Goal: Register for event/course: Sign up to attend an event or enroll in a course

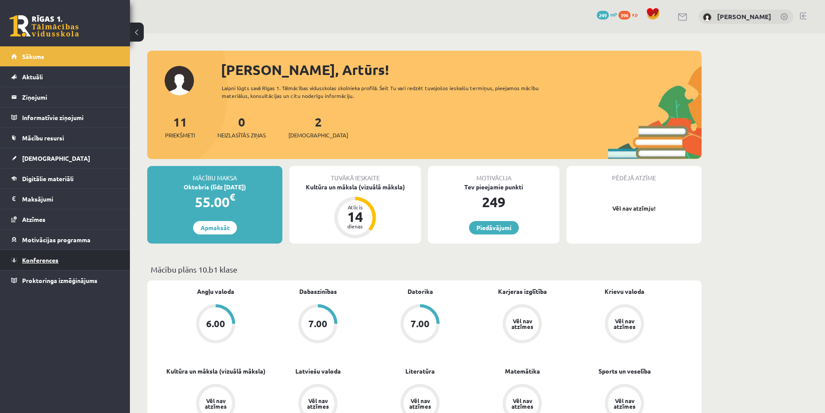
click at [41, 261] on span "Konferences" at bounding box center [40, 260] width 36 height 8
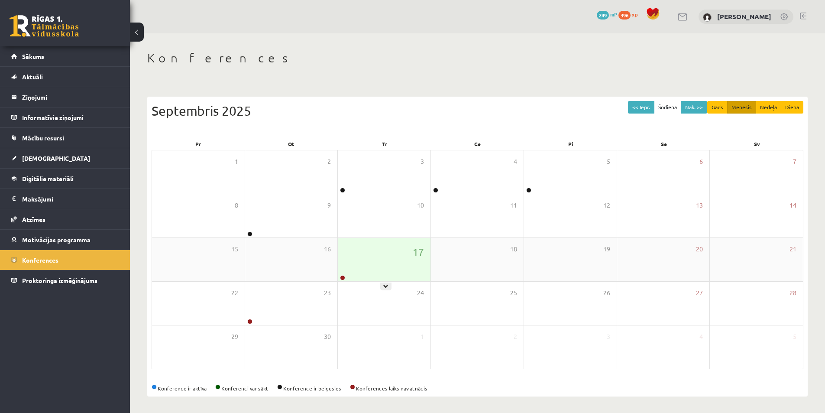
click at [382, 271] on div "17" at bounding box center [384, 259] width 93 height 43
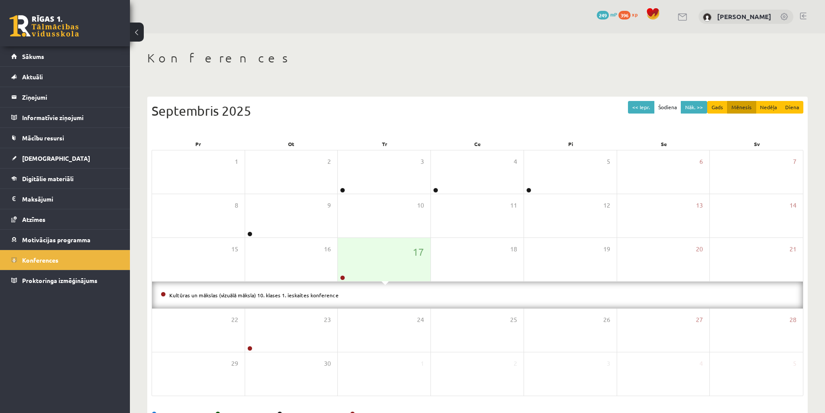
click at [306, 298] on li "Kultūras un mākslas (vizuālā māksla) 10. klases 1. ieskaites konference" at bounding box center [477, 295] width 633 height 10
click at [309, 295] on link "Kultūras un mākslas (vizuālā māksla) 10. klases 1. ieskaites konference" at bounding box center [253, 294] width 169 height 7
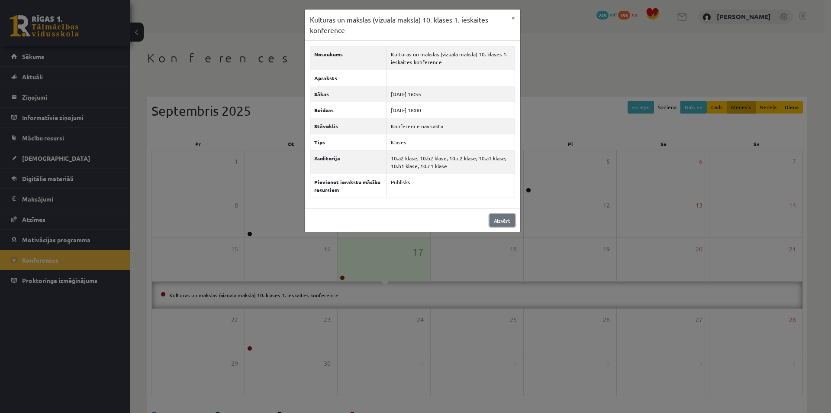
click at [505, 216] on link "Aizvērt" at bounding box center [503, 220] width 26 height 13
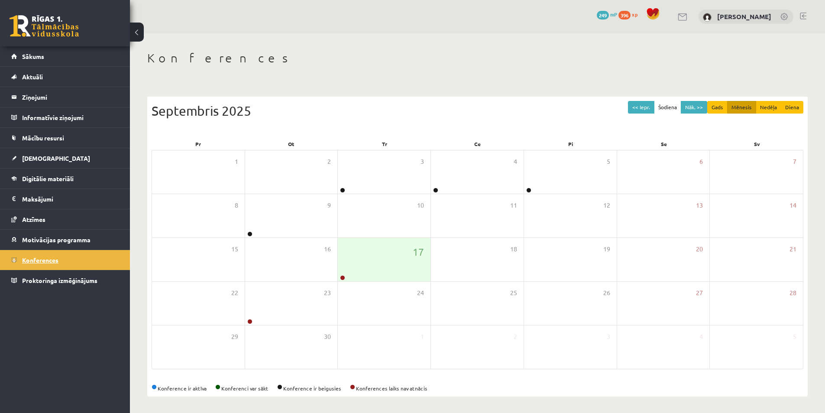
click at [41, 264] on link "Konferences" at bounding box center [65, 260] width 108 height 20
click at [386, 284] on div "24" at bounding box center [384, 302] width 93 height 43
click at [389, 274] on div "17" at bounding box center [384, 259] width 93 height 43
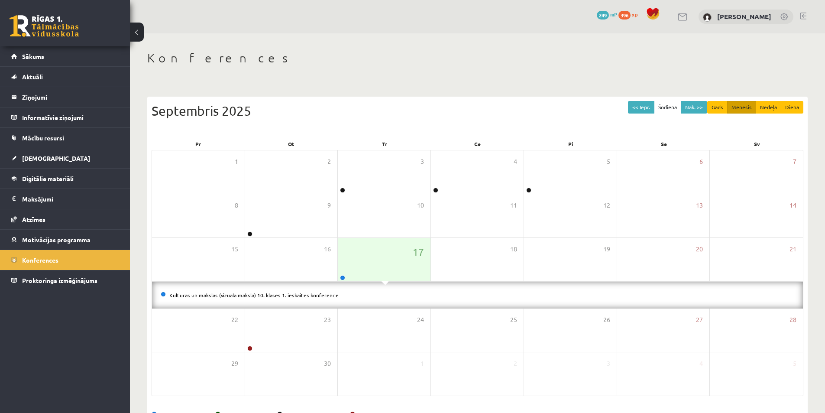
click at [326, 294] on link "Kultūras un mākslas (vizuālā māksla) 10. klases 1. ieskaites konference" at bounding box center [253, 294] width 169 height 7
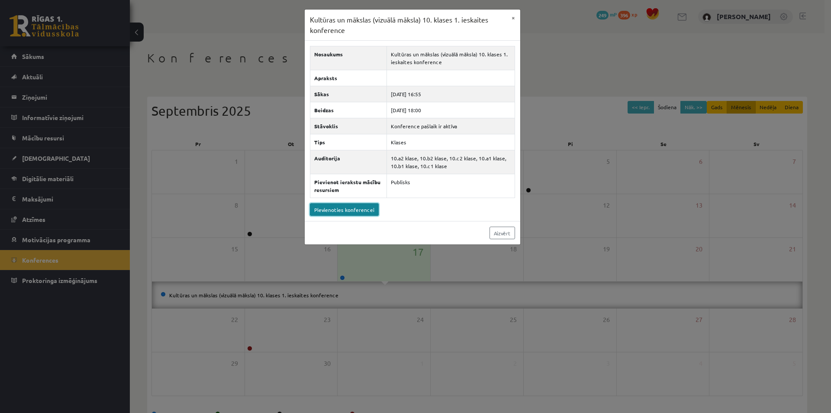
click at [354, 211] on link "Pievienoties konferencei" at bounding box center [344, 209] width 69 height 13
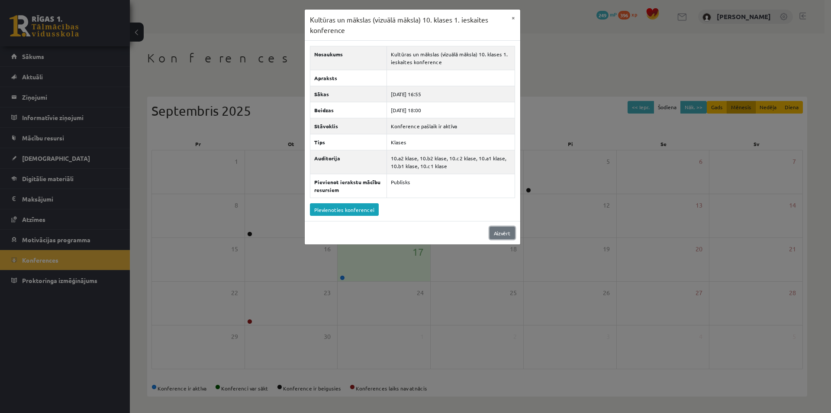
click at [509, 235] on link "Aizvērt" at bounding box center [503, 232] width 26 height 13
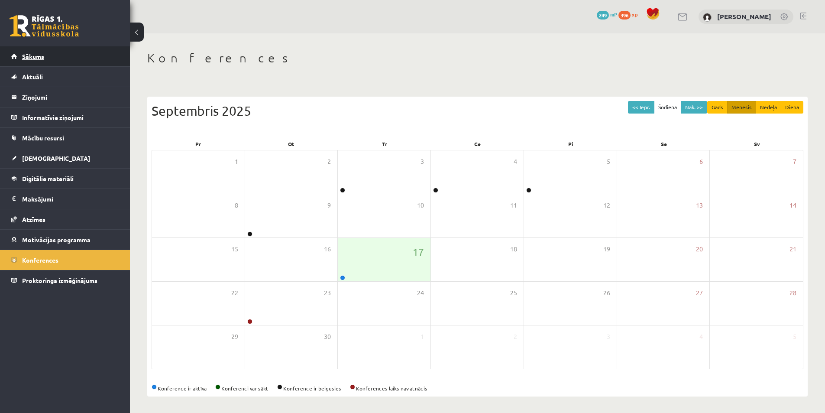
click at [45, 53] on link "Sākums" at bounding box center [65, 56] width 108 height 20
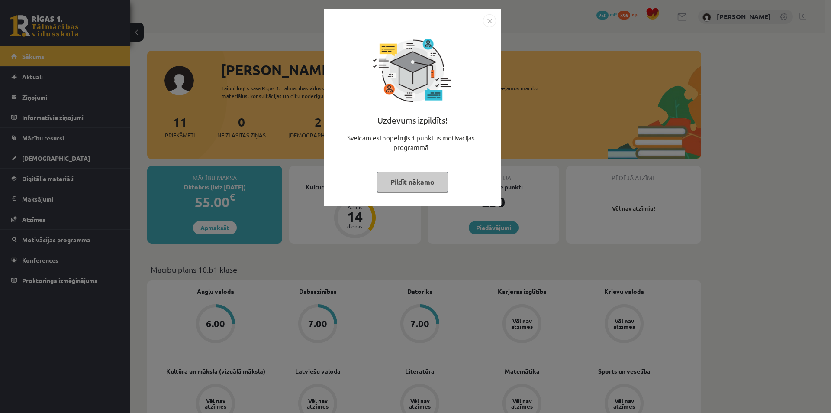
click at [426, 185] on button "Pildīt nākamo" at bounding box center [412, 182] width 71 height 20
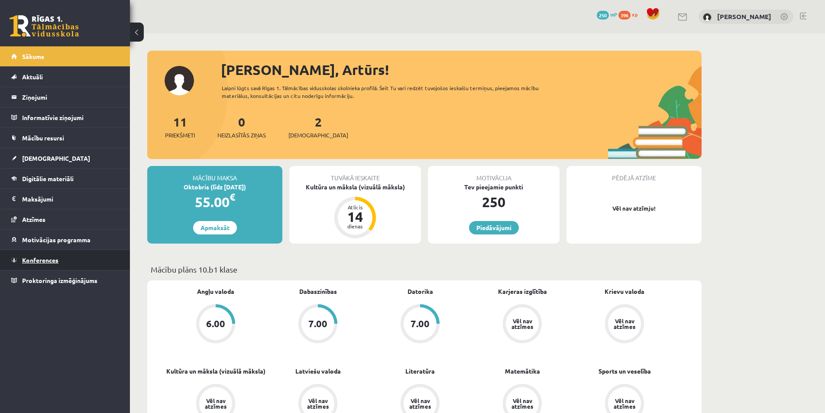
click at [39, 260] on span "Konferences" at bounding box center [40, 260] width 36 height 8
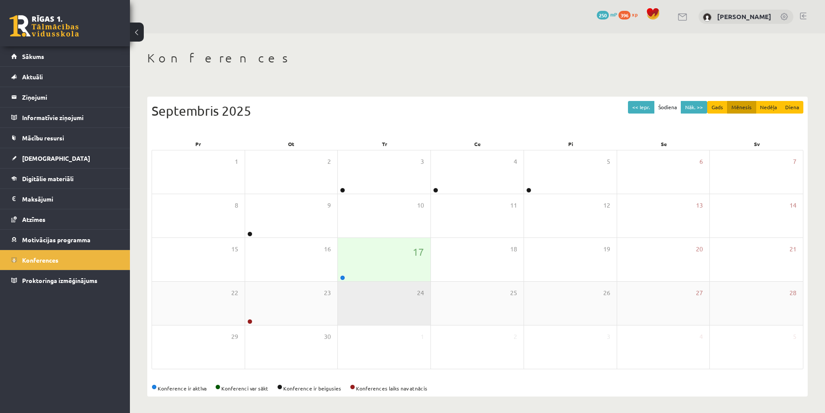
click at [388, 286] on div "24" at bounding box center [384, 302] width 93 height 43
click at [386, 270] on div "17" at bounding box center [384, 259] width 93 height 43
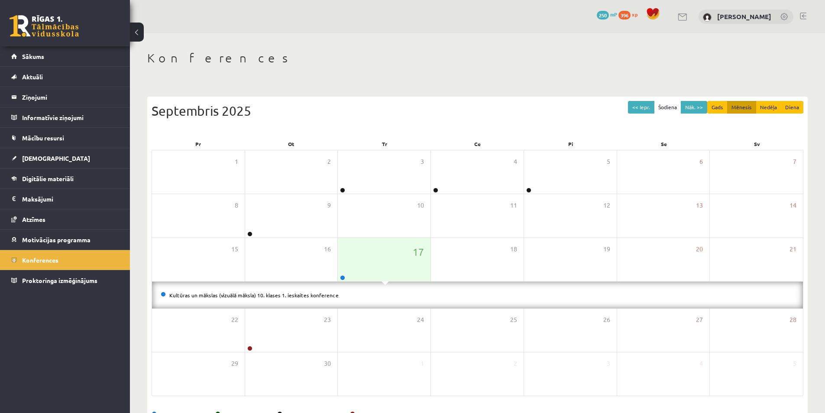
click at [336, 299] on li "Kultūras un mākslas (vizuālā māksla) 10. klases 1. ieskaites konference" at bounding box center [477, 295] width 633 height 10
click at [316, 296] on link "Kultūras un mākslas (vizuālā māksla) 10. klases 1. ieskaites konference" at bounding box center [253, 294] width 169 height 7
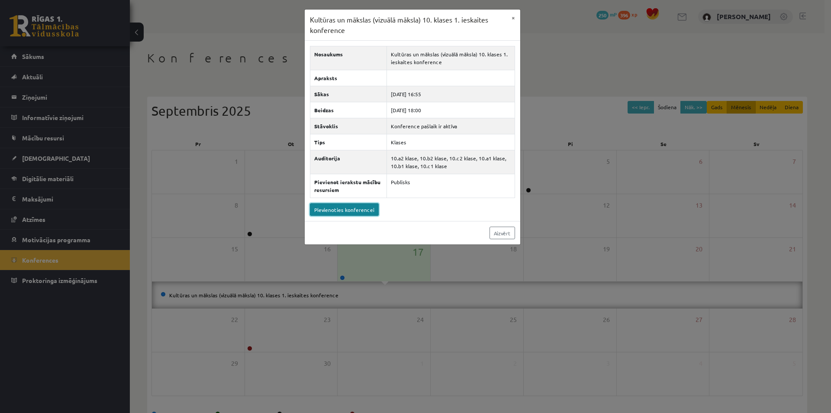
click at [357, 209] on link "Pievienoties konferencei" at bounding box center [344, 209] width 69 height 13
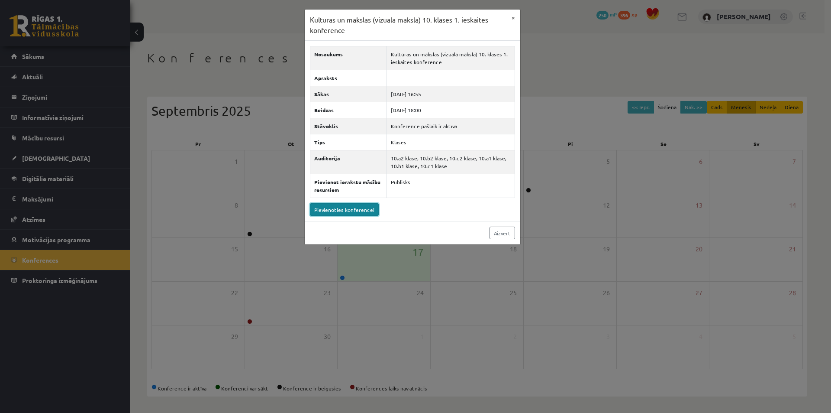
click at [359, 204] on link "Pievienoties konferencei" at bounding box center [344, 209] width 69 height 13
click at [510, 232] on link "Aizvērt" at bounding box center [503, 232] width 26 height 13
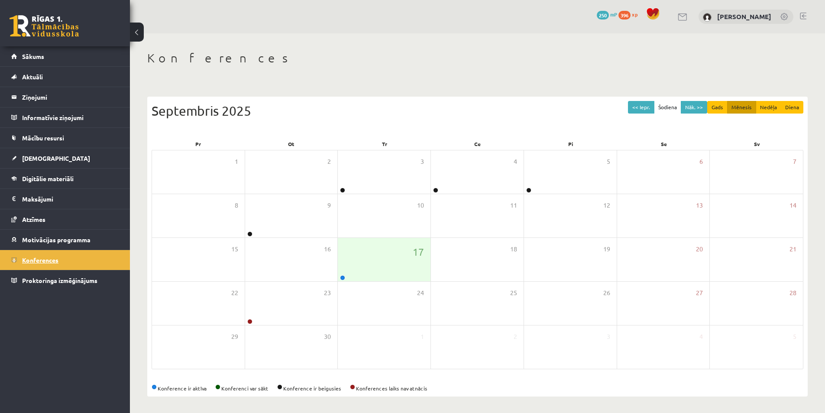
click at [43, 258] on span "Konferences" at bounding box center [40, 260] width 36 height 8
click at [387, 266] on div "17" at bounding box center [384, 259] width 93 height 43
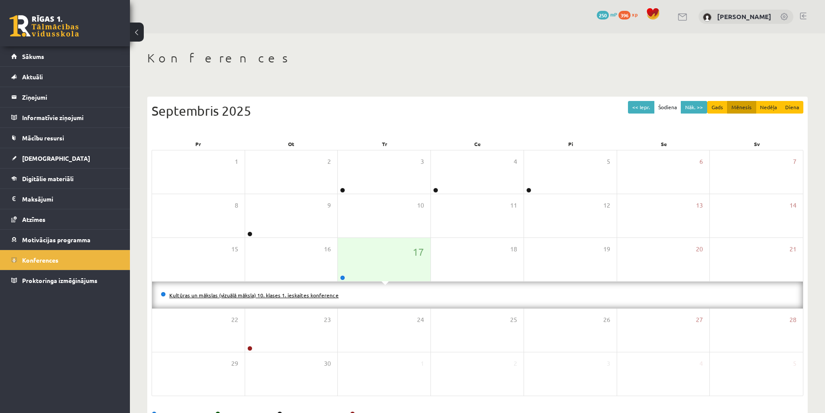
click at [303, 297] on link "Kultūras un mākslas (vizuālā māksla) 10. klases 1. ieskaites konference" at bounding box center [253, 294] width 169 height 7
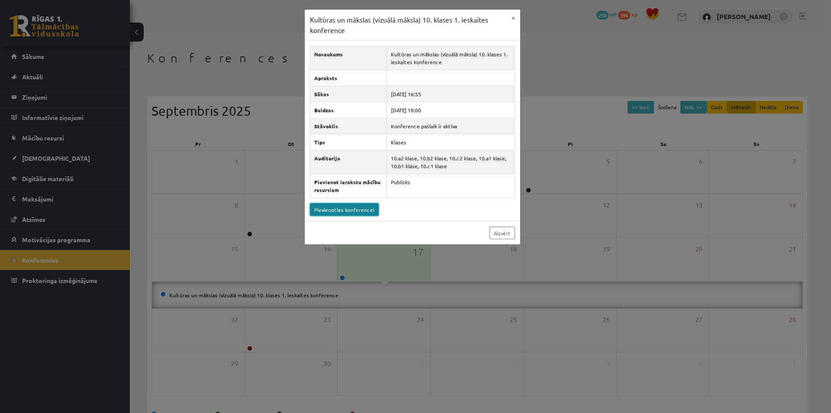
click at [345, 211] on link "Pievienoties konferencei" at bounding box center [344, 209] width 69 height 13
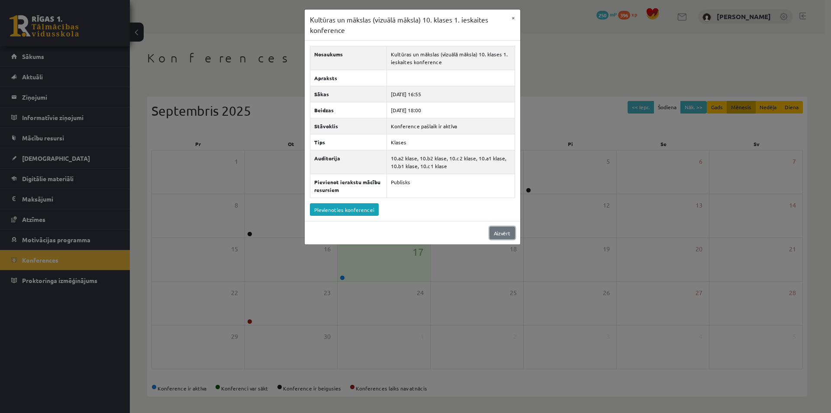
click at [500, 230] on link "Aizvērt" at bounding box center [503, 232] width 26 height 13
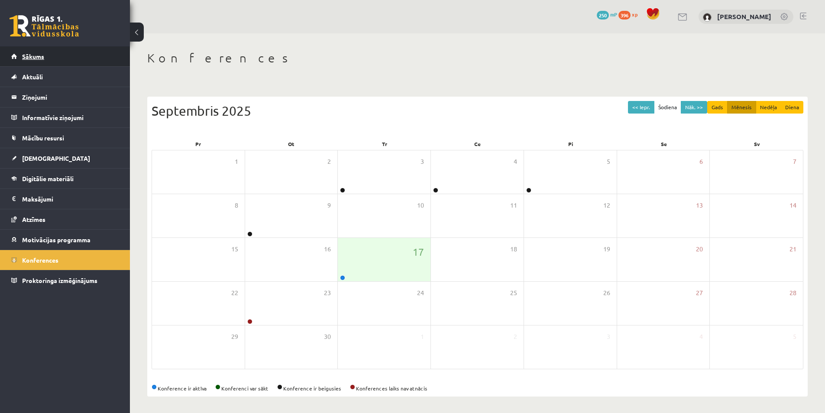
click at [35, 59] on span "Sākums" at bounding box center [33, 56] width 22 height 8
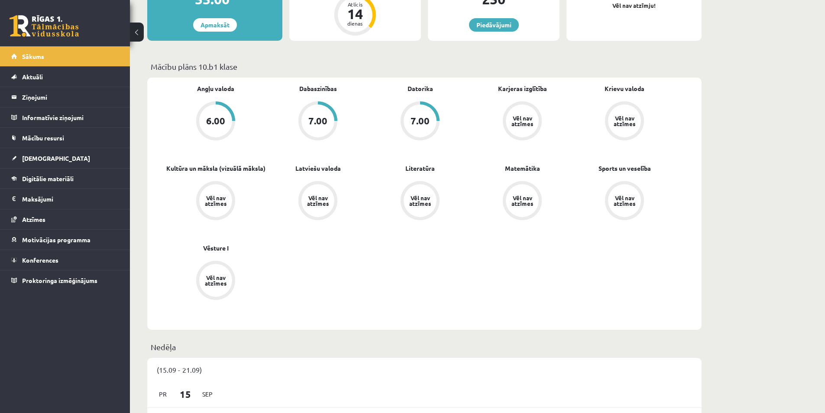
scroll to position [216, 0]
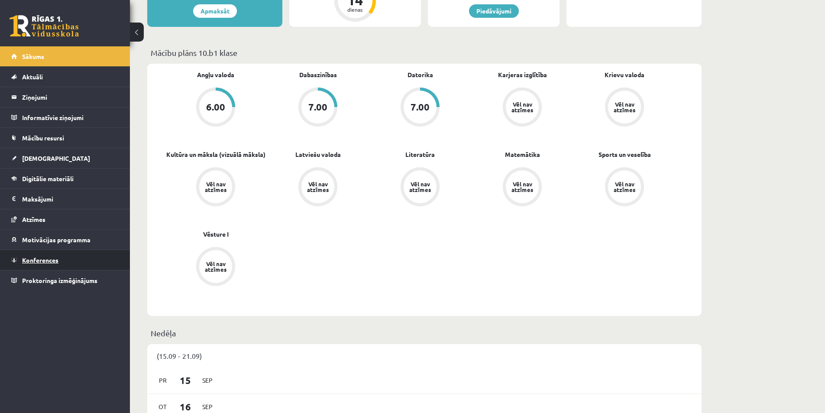
click at [42, 259] on span "Konferences" at bounding box center [40, 260] width 36 height 8
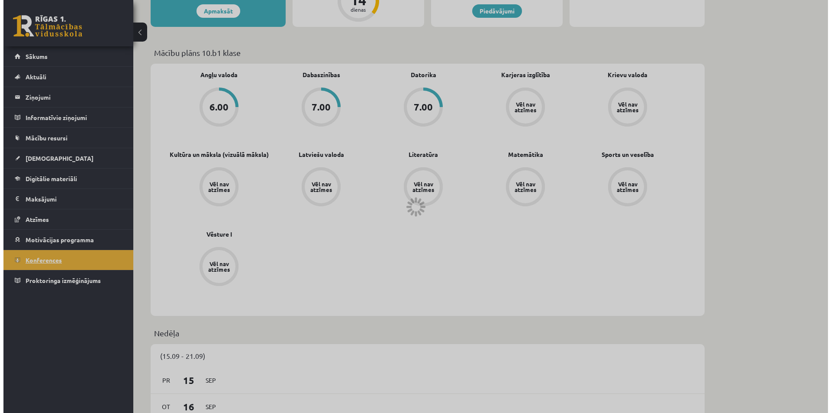
scroll to position [1, 0]
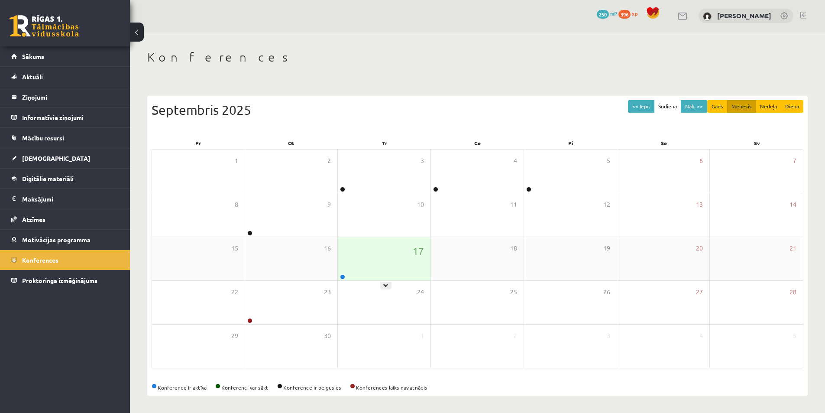
click at [390, 270] on div "17" at bounding box center [384, 258] width 93 height 43
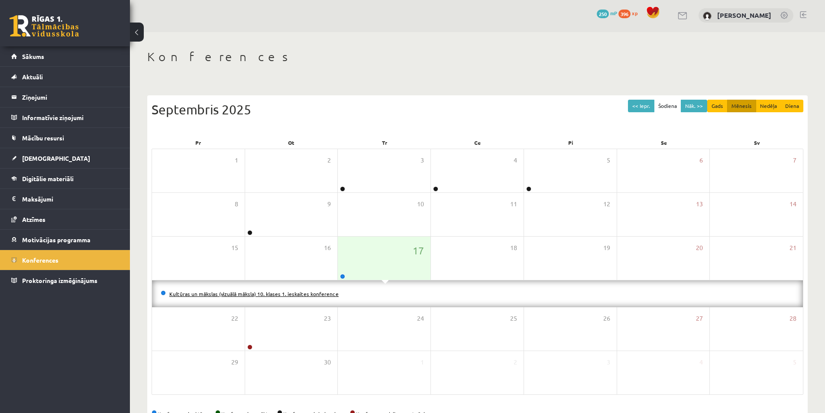
click at [322, 293] on link "Kultūras un mākslas (vizuālā māksla) 10. klases 1. ieskaites konference" at bounding box center [253, 293] width 169 height 7
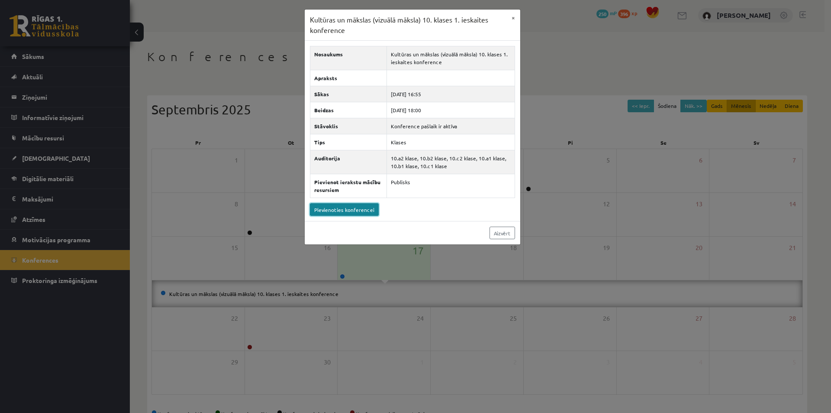
click at [364, 211] on link "Pievienoties konferencei" at bounding box center [344, 209] width 69 height 13
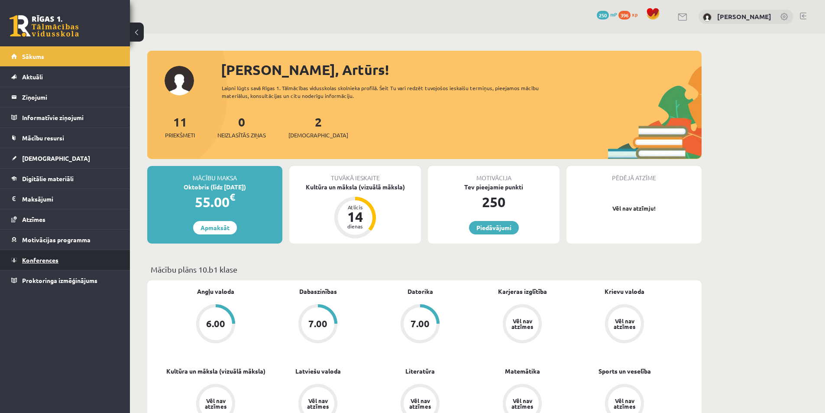
click at [38, 261] on span "Konferences" at bounding box center [40, 260] width 36 height 8
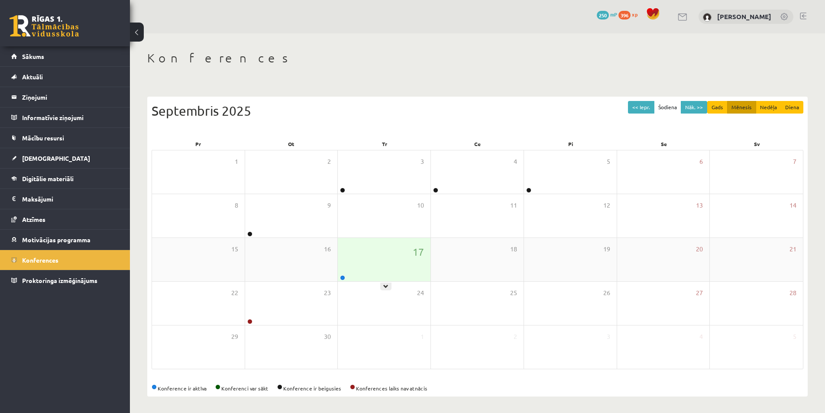
click at [364, 265] on div "17" at bounding box center [384, 259] width 93 height 43
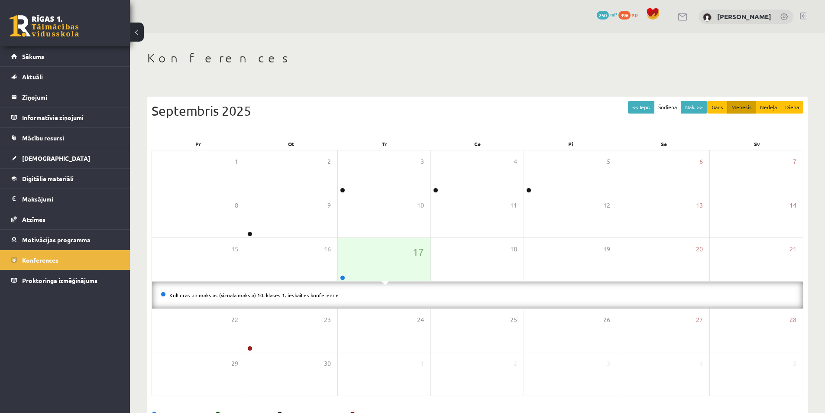
click at [320, 296] on link "Kultūras un mākslas (vizuālā māksla) 10. klases 1. ieskaites konference" at bounding box center [253, 294] width 169 height 7
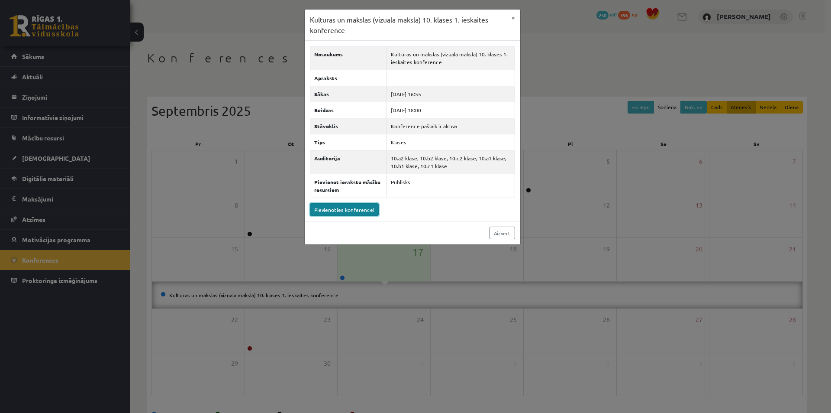
click at [354, 211] on link "Pievienoties konferencei" at bounding box center [344, 209] width 69 height 13
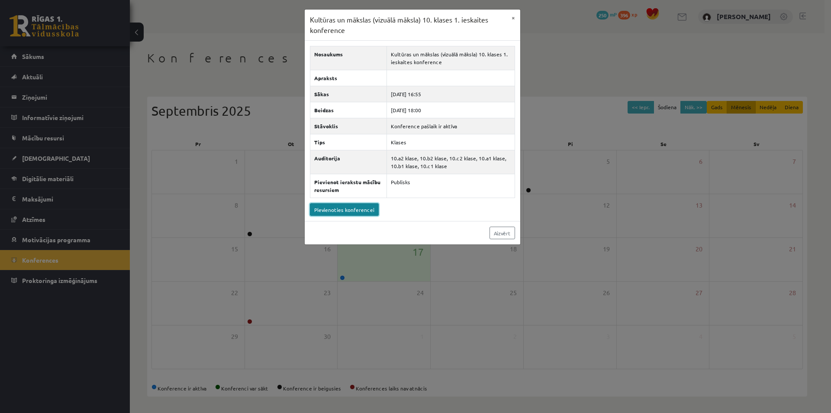
click at [337, 206] on link "Pievienoties konferencei" at bounding box center [344, 209] width 69 height 13
click at [515, 240] on div "Aizvērt" at bounding box center [413, 232] width 216 height 23
click at [509, 234] on link "Aizvērt" at bounding box center [503, 232] width 26 height 13
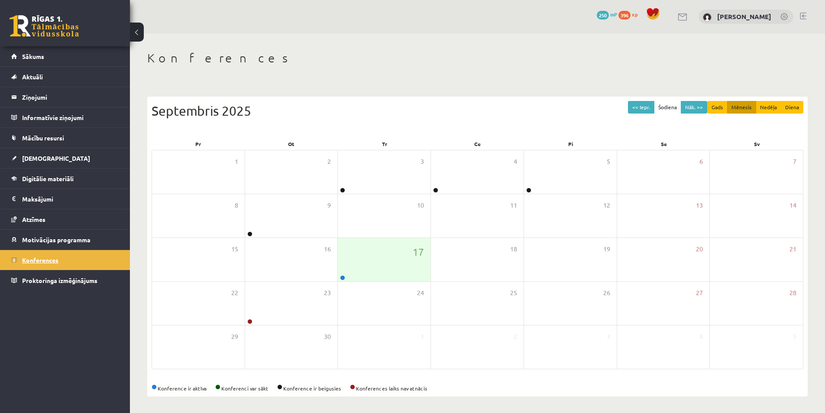
click at [48, 256] on link "Konferences" at bounding box center [65, 260] width 108 height 20
click at [365, 269] on div "17" at bounding box center [384, 259] width 93 height 43
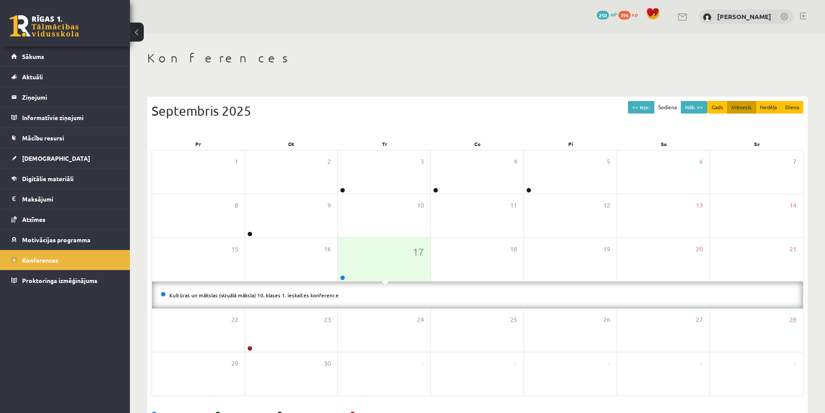
click at [254, 298] on li "Kultūras un mākslas (vizuālā māksla) 10. klases 1. ieskaites konference" at bounding box center [477, 295] width 633 height 10
click at [258, 296] on link "Kultūras un mākslas (vizuālā māksla) 10. klases 1. ieskaites konference" at bounding box center [253, 294] width 169 height 7
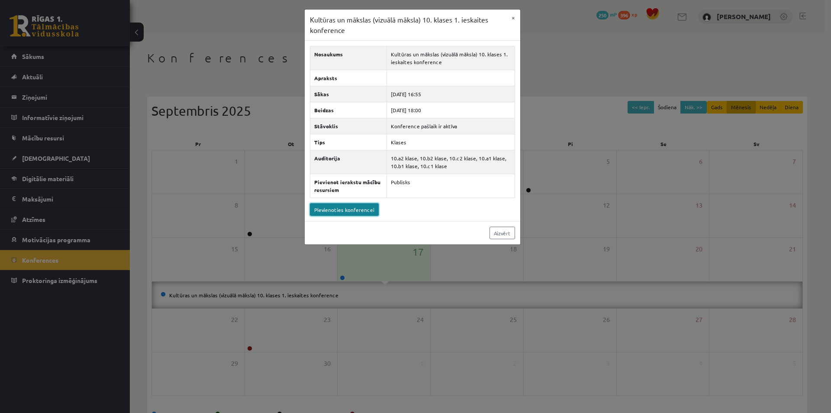
click at [362, 210] on link "Pievienoties konferencei" at bounding box center [344, 209] width 69 height 13
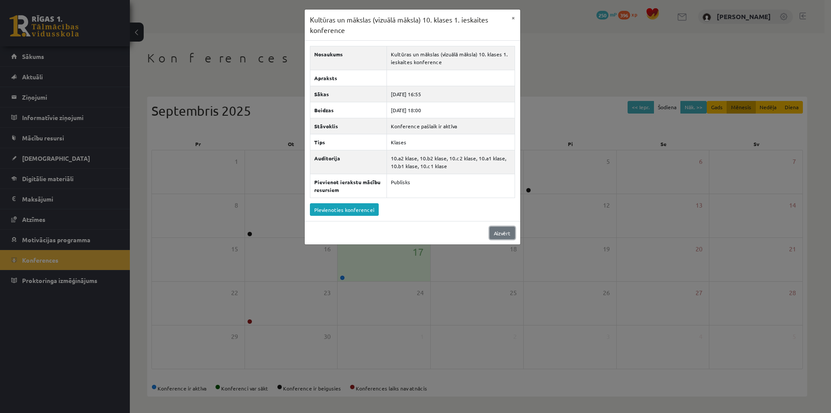
click at [493, 232] on link "Aizvērt" at bounding box center [503, 232] width 26 height 13
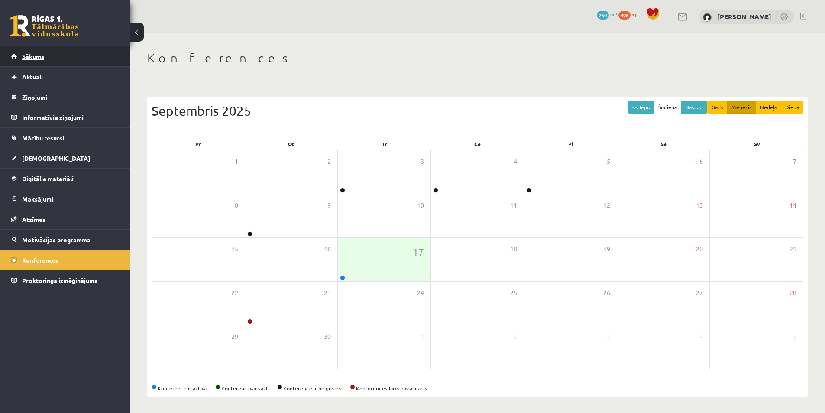
click at [41, 57] on span "Sākums" at bounding box center [33, 56] width 22 height 8
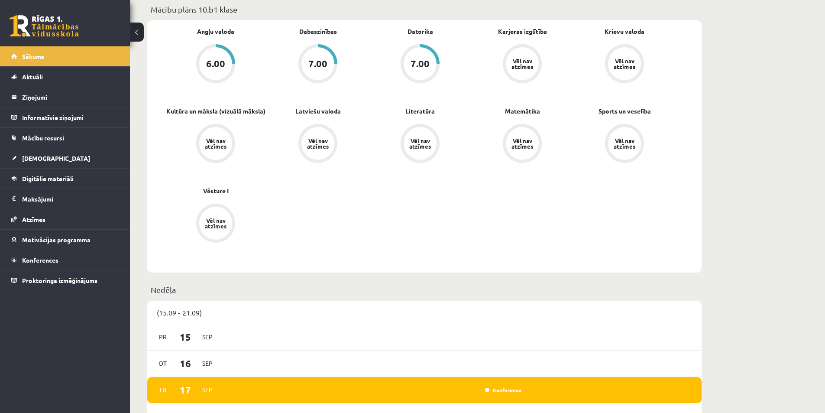
scroll to position [303, 0]
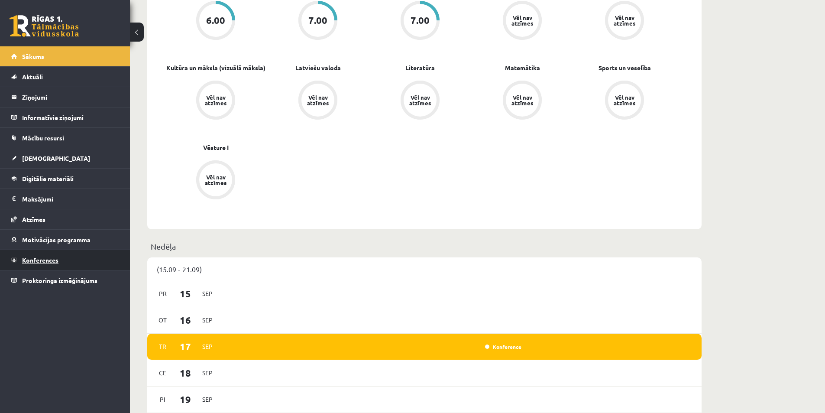
click at [31, 258] on span "Konferences" at bounding box center [40, 260] width 36 height 8
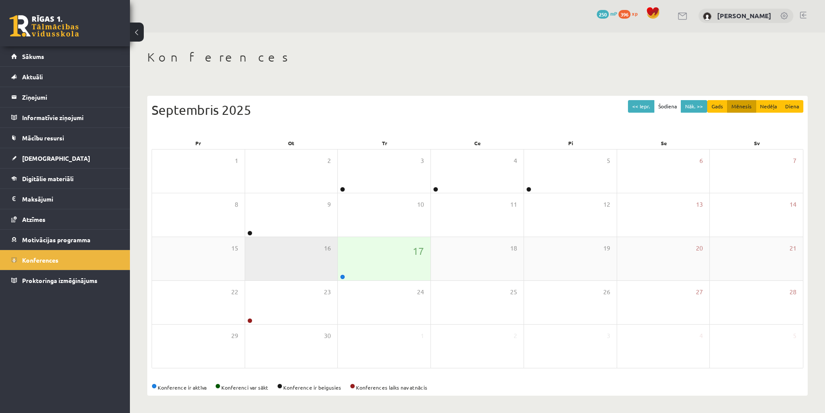
scroll to position [1, 0]
click at [385, 254] on div "17" at bounding box center [384, 258] width 93 height 43
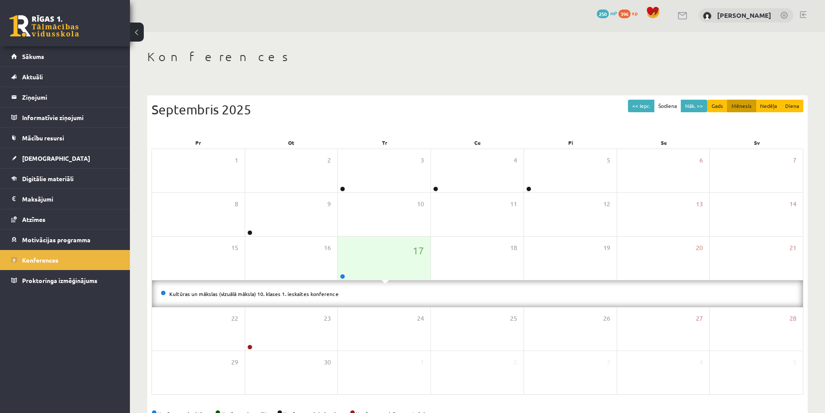
click at [310, 287] on div "Kultūras un mākslas (vizuālā māksla) 10. klases 1. ieskaites konference" at bounding box center [477, 293] width 651 height 27
click at [310, 295] on link "Kultūras un mākslas (vizuālā māksla) 10. klases 1. ieskaites konference" at bounding box center [253, 293] width 169 height 7
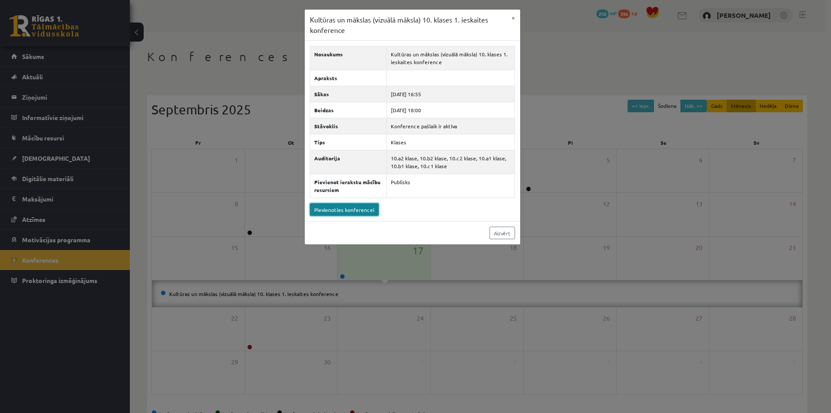
click at [352, 212] on link "Pievienoties konferencei" at bounding box center [344, 209] width 69 height 13
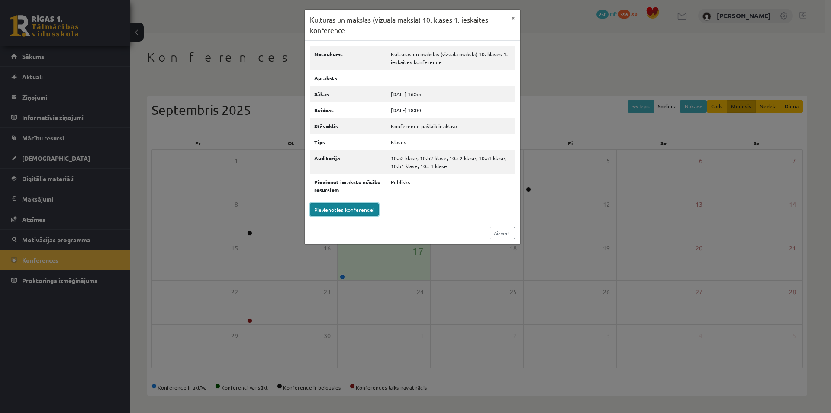
click at [340, 203] on link "Pievienoties konferencei" at bounding box center [344, 209] width 69 height 13
click at [357, 213] on link "Pievienoties konferencei" at bounding box center [344, 209] width 69 height 13
click at [514, 17] on button "×" at bounding box center [514, 18] width 14 height 16
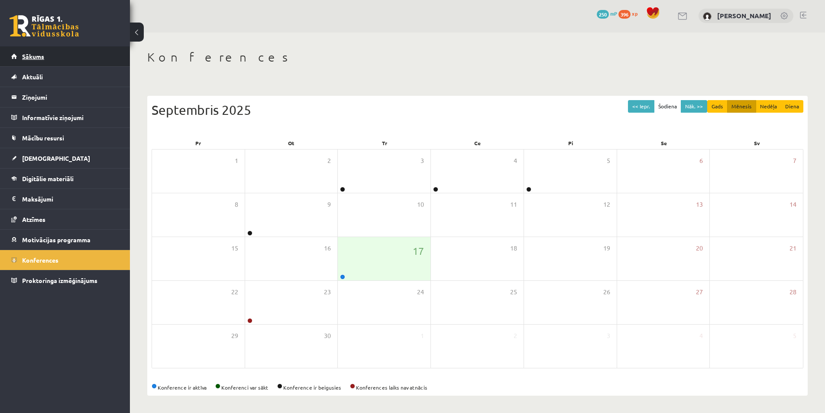
click at [29, 53] on span "Sākums" at bounding box center [33, 56] width 22 height 8
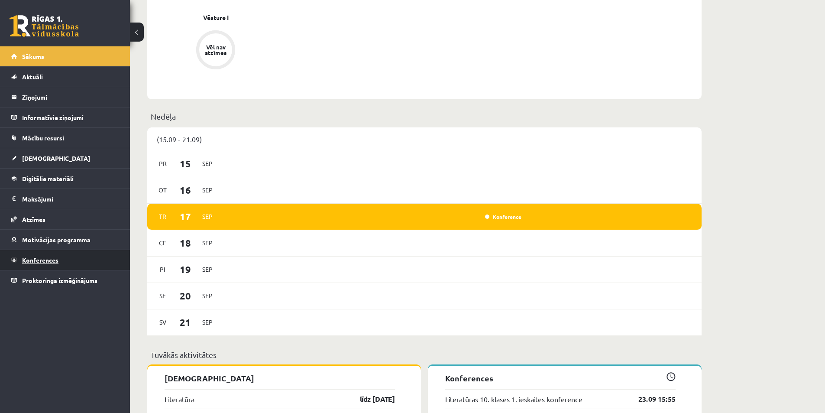
click at [32, 259] on span "Konferences" at bounding box center [40, 260] width 36 height 8
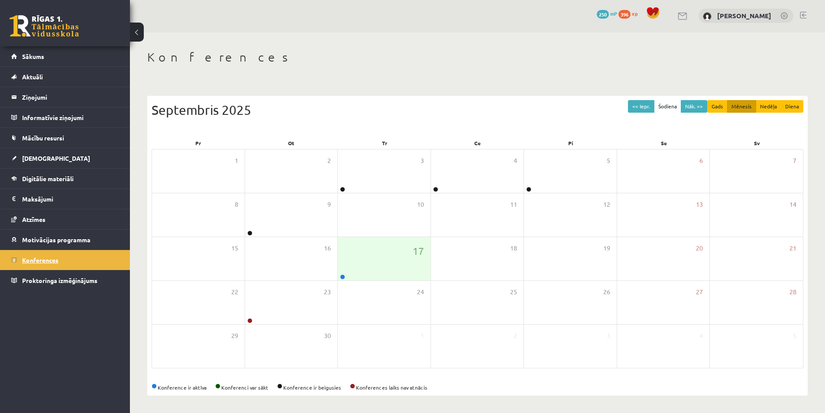
scroll to position [1, 0]
click at [394, 264] on div "17" at bounding box center [384, 258] width 93 height 43
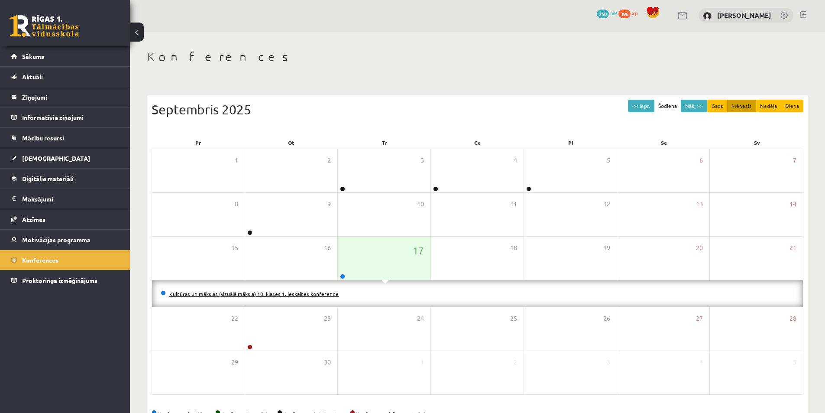
click at [309, 293] on link "Kultūras un mākslas (vizuālā māksla) 10. klases 1. ieskaites konference" at bounding box center [253, 293] width 169 height 7
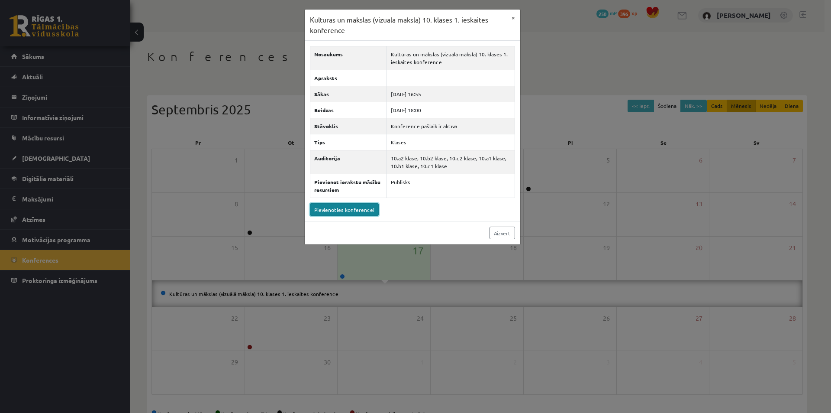
click at [358, 205] on link "Pievienoties konferencei" at bounding box center [344, 209] width 69 height 13
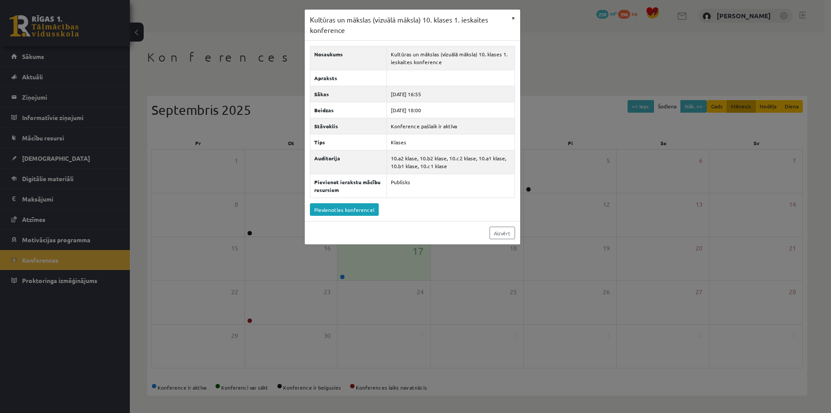
click at [521, 19] on div "Kultūras un mākslas (vizuālā māksla) 10. klases 1. ieskaites konference × Nosau…" at bounding box center [415, 206] width 831 height 413
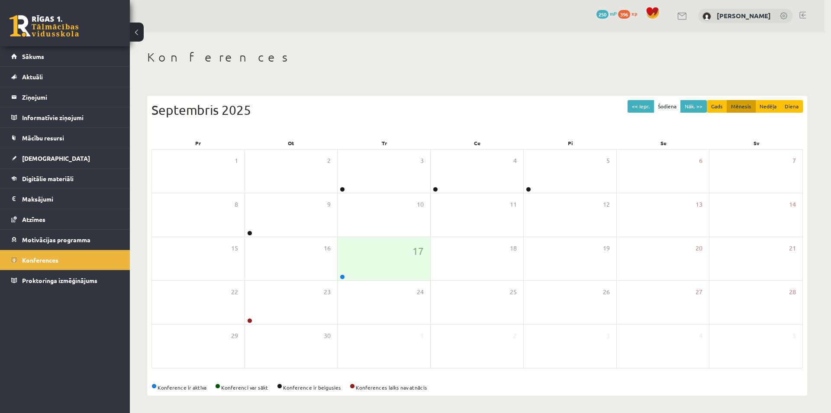
click at [513, 19] on div at bounding box center [415, 206] width 831 height 413
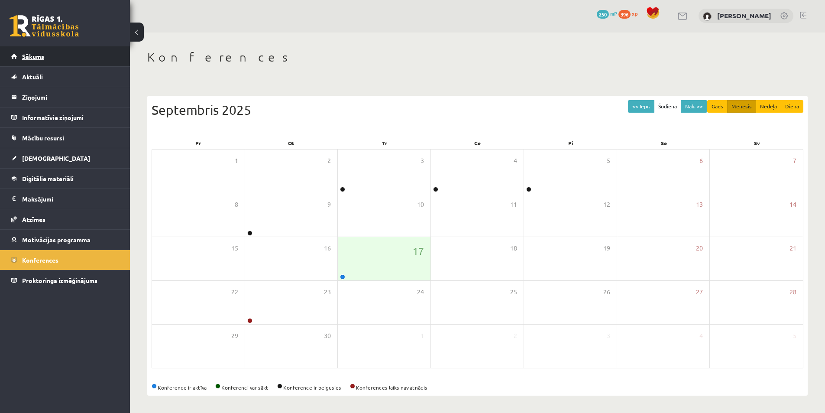
click at [52, 52] on link "Sākums" at bounding box center [65, 56] width 108 height 20
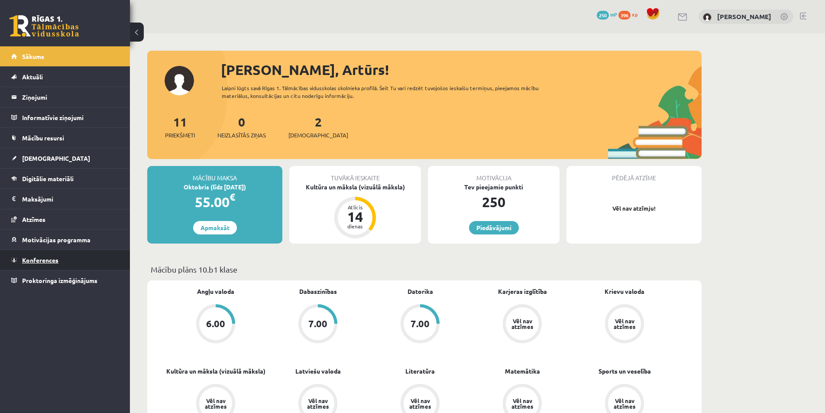
drag, startPoint x: 36, startPoint y: 265, endPoint x: 43, endPoint y: 262, distance: 7.2
click at [36, 264] on link "Konferences" at bounding box center [65, 260] width 108 height 20
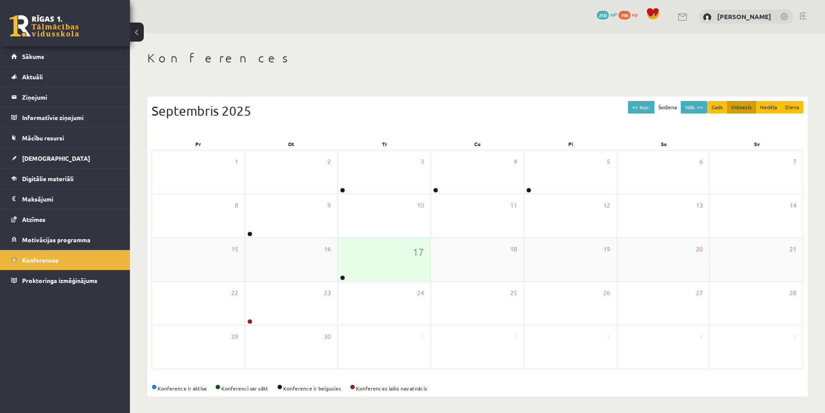
click at [382, 262] on div "17" at bounding box center [384, 259] width 93 height 43
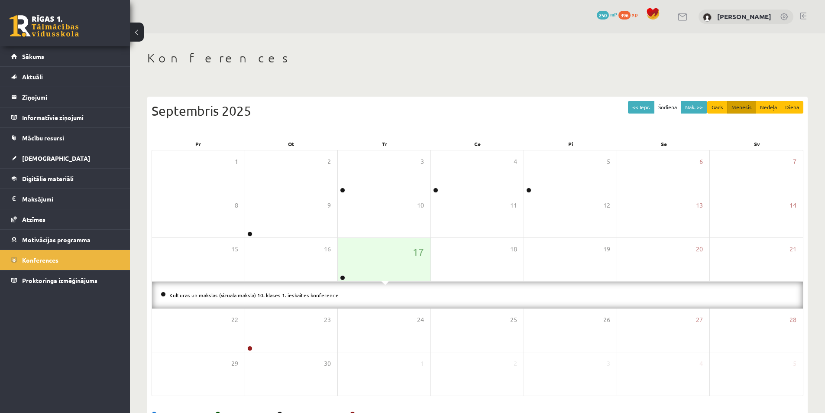
click at [312, 296] on link "Kultūras un mākslas (vizuālā māksla) 10. klases 1. ieskaites konference" at bounding box center [253, 294] width 169 height 7
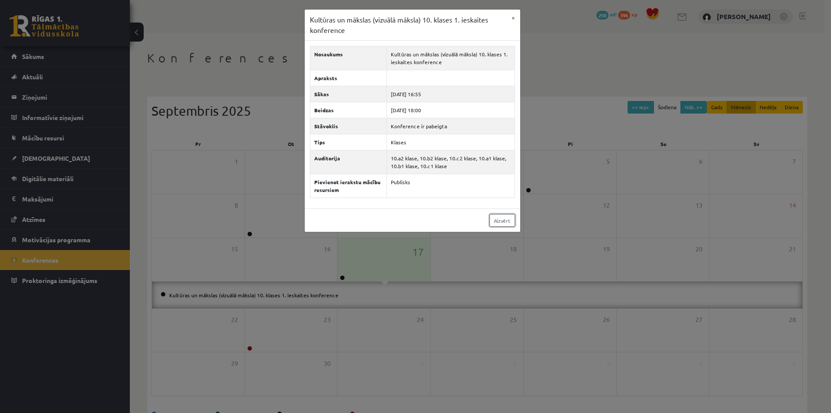
click at [502, 223] on link "Aizvērt" at bounding box center [503, 220] width 26 height 13
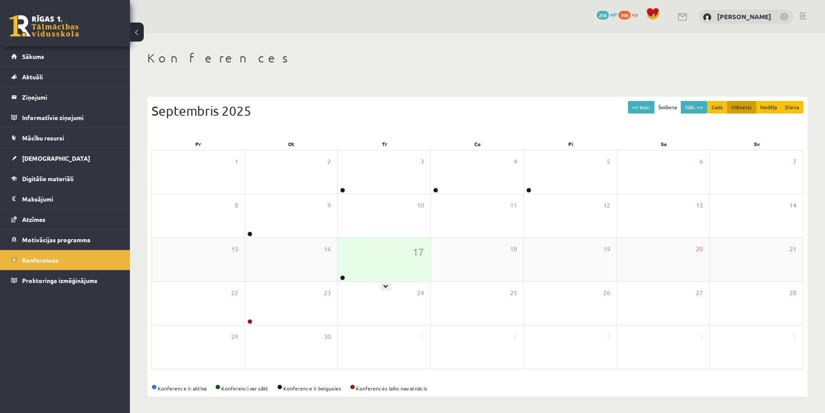
click at [394, 264] on div "17" at bounding box center [384, 259] width 93 height 43
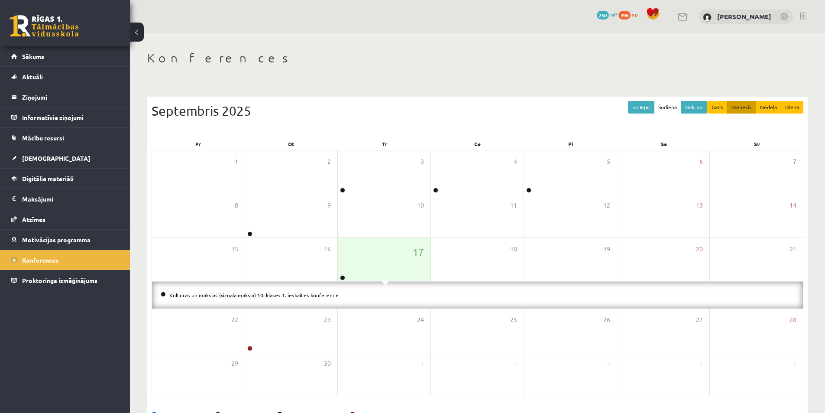
click at [317, 297] on link "Kultūras un mākslas (vizuālā māksla) 10. klases 1. ieskaites konference" at bounding box center [253, 294] width 169 height 7
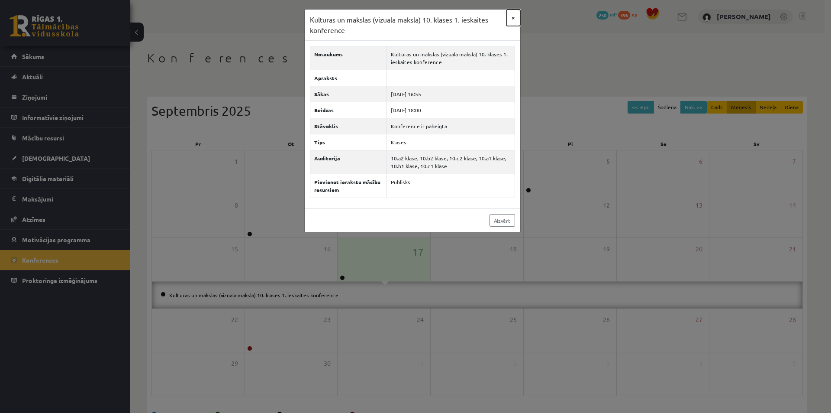
click at [511, 16] on button "×" at bounding box center [514, 18] width 14 height 16
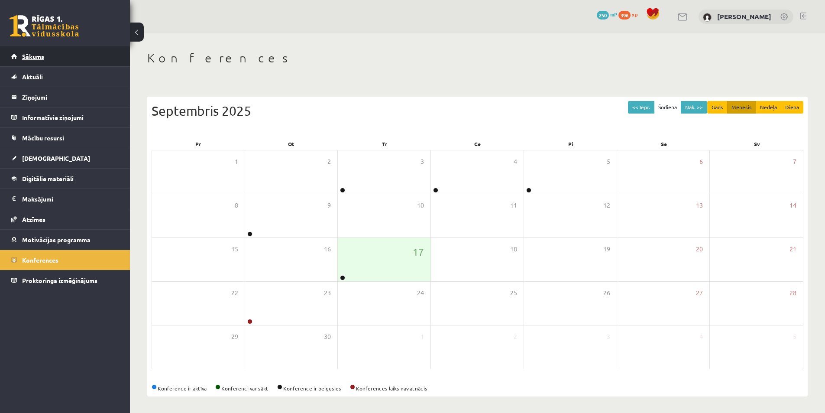
click at [26, 56] on span "Sākums" at bounding box center [33, 56] width 22 height 8
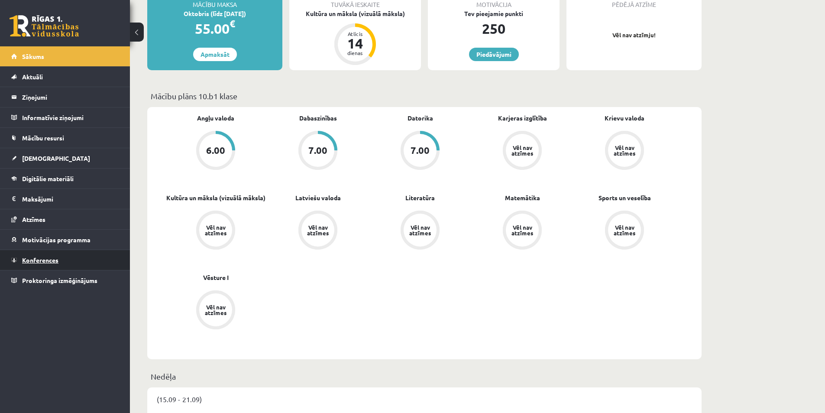
drag, startPoint x: 56, startPoint y: 263, endPoint x: 64, endPoint y: 261, distance: 8.0
click at [56, 262] on span "Konferences" at bounding box center [40, 260] width 36 height 8
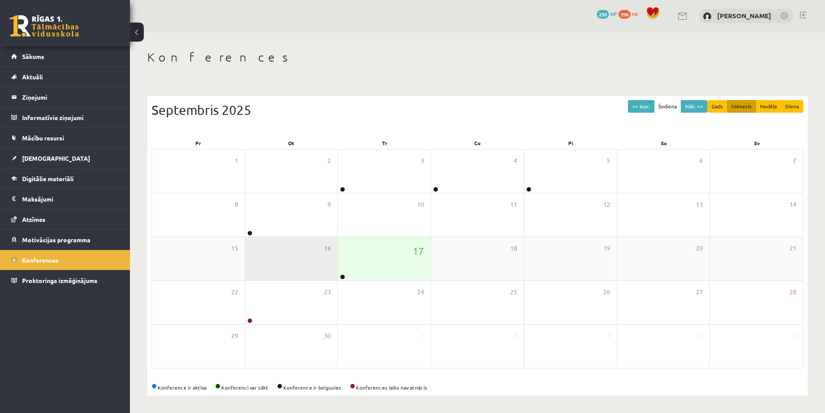
scroll to position [1, 0]
click at [393, 258] on div "17" at bounding box center [384, 258] width 93 height 43
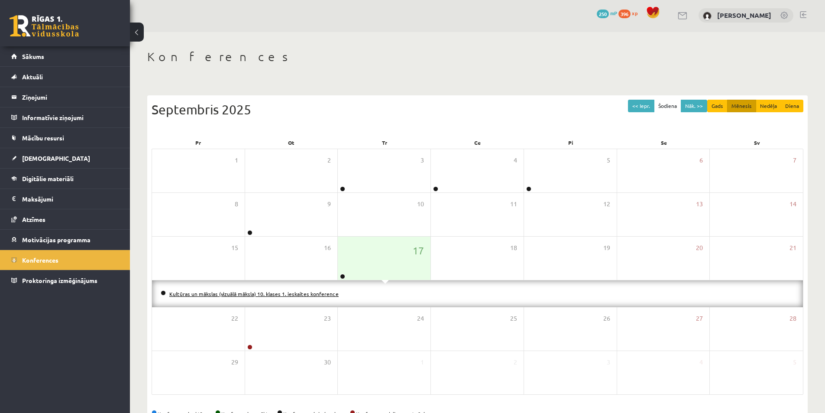
click at [283, 294] on link "Kultūras un mākslas (vizuālā māksla) 10. klases 1. ieskaites konference" at bounding box center [253, 293] width 169 height 7
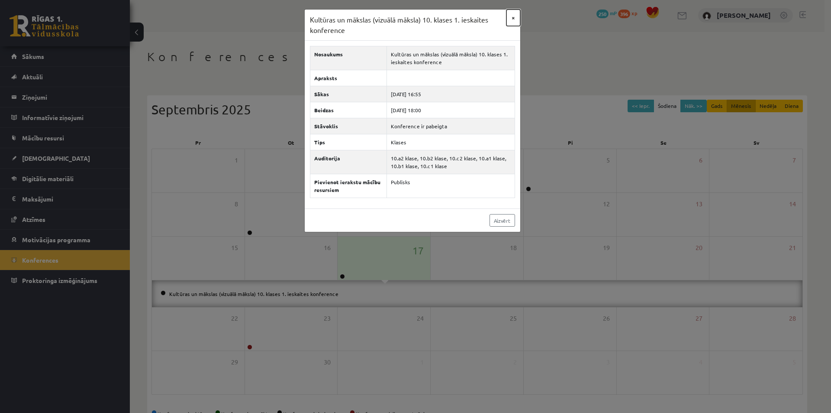
click at [510, 19] on button "×" at bounding box center [514, 18] width 14 height 16
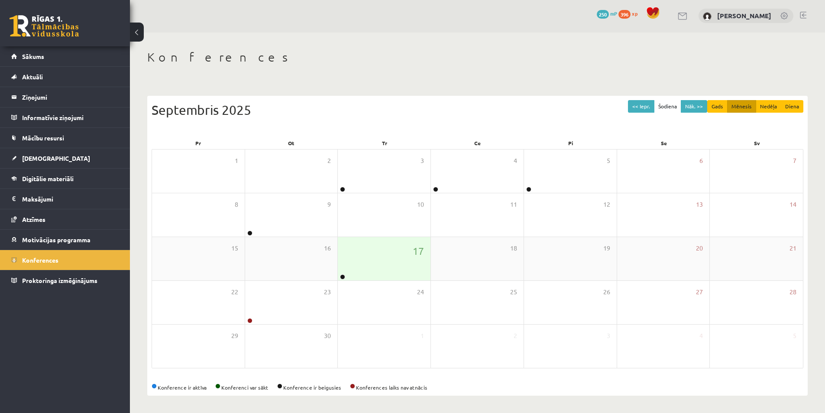
click at [374, 265] on div "17" at bounding box center [384, 258] width 93 height 43
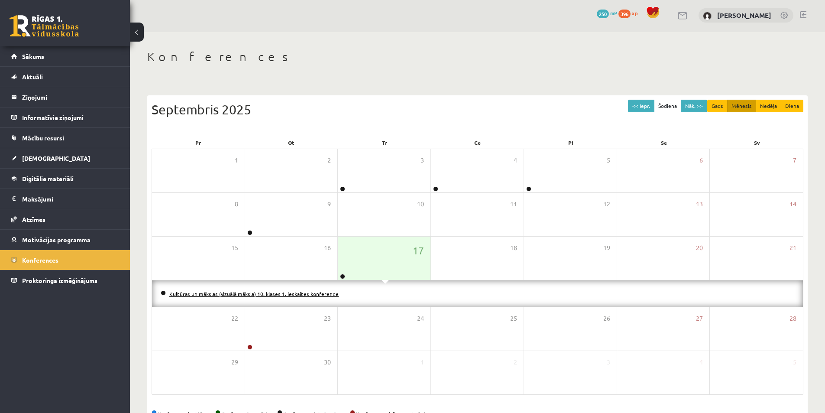
click at [299, 294] on link "Kultūras un mākslas (vizuālā māksla) 10. klases 1. ieskaites konference" at bounding box center [253, 293] width 169 height 7
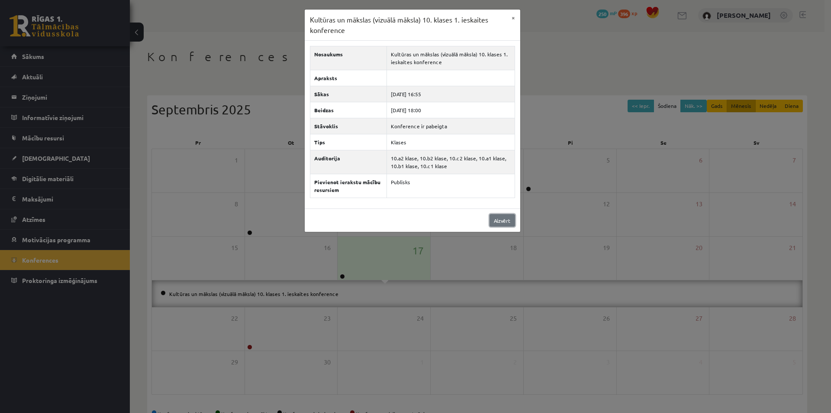
click at [495, 217] on link "Aizvērt" at bounding box center [503, 220] width 26 height 13
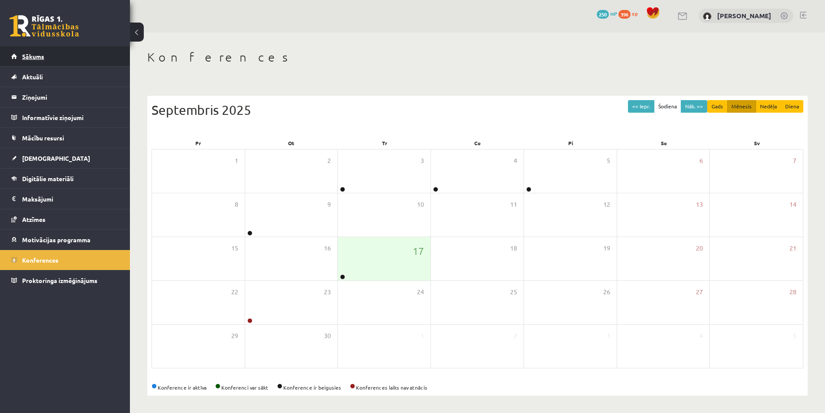
click at [33, 55] on span "Sākums" at bounding box center [33, 56] width 22 height 8
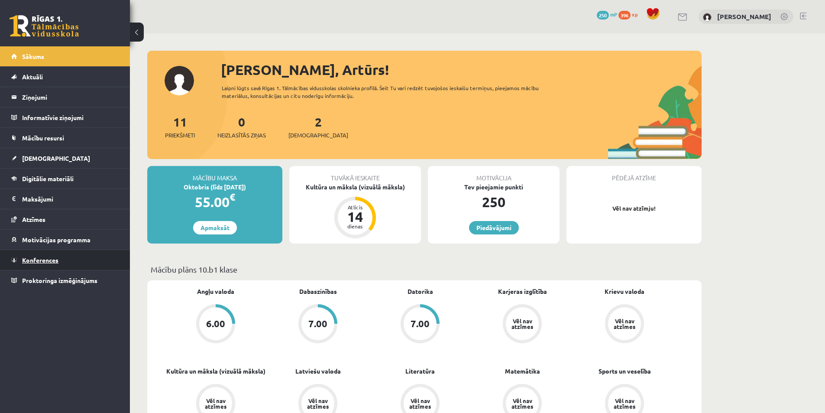
click at [36, 258] on span "Konferences" at bounding box center [40, 260] width 36 height 8
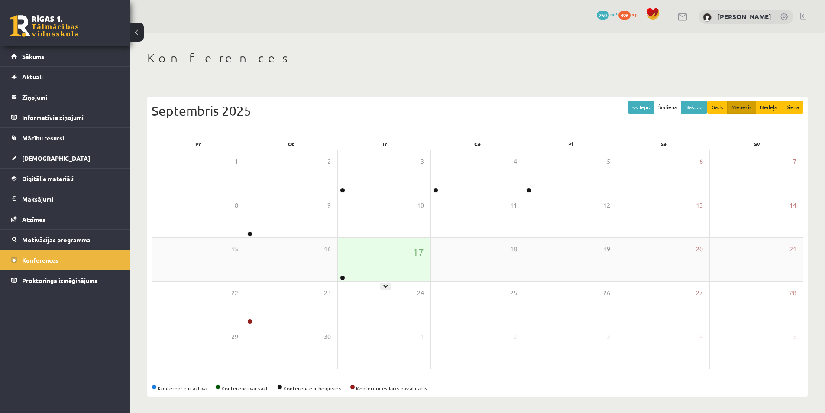
click at [408, 266] on div "17" at bounding box center [384, 259] width 93 height 43
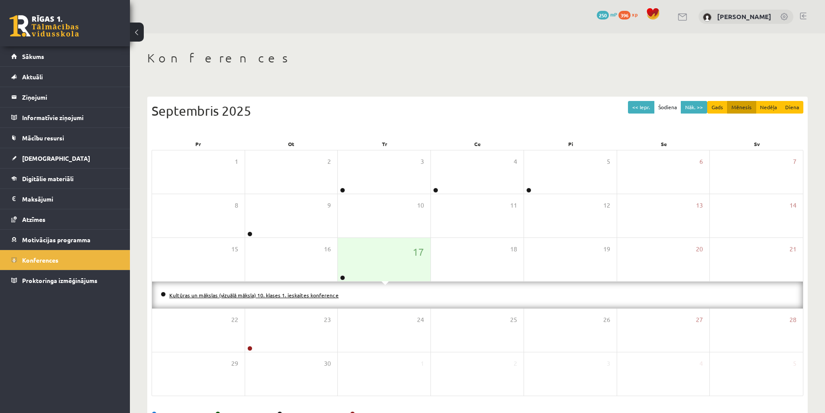
click at [311, 293] on link "Kultūras un mākslas (vizuālā māksla) 10. klases 1. ieskaites konference" at bounding box center [253, 294] width 169 height 7
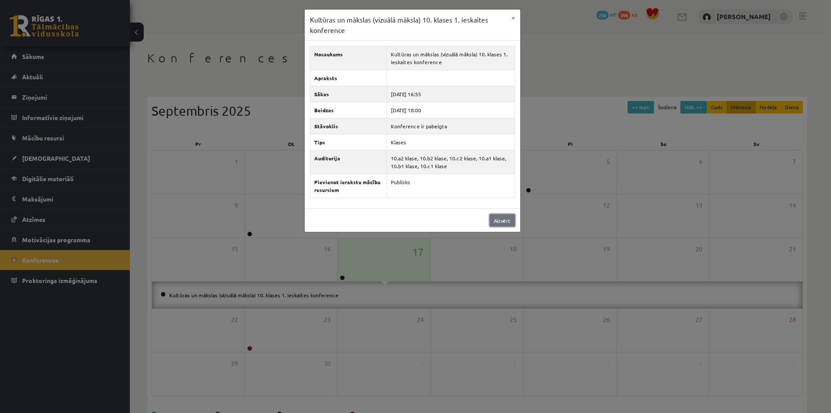
click at [494, 215] on link "Aizvērt" at bounding box center [503, 220] width 26 height 13
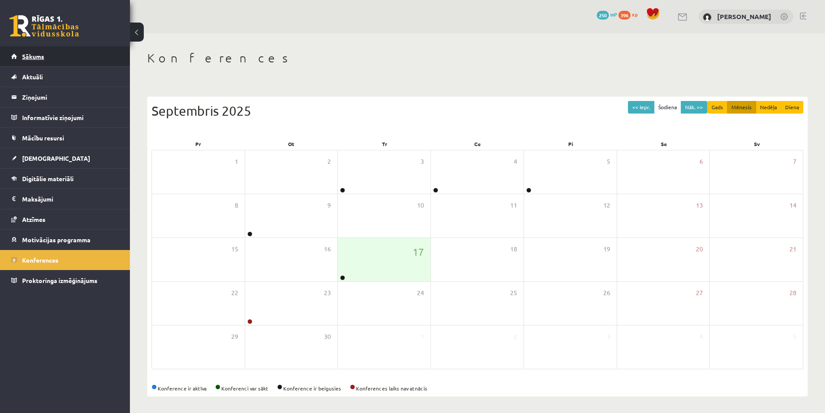
click at [33, 64] on link "Sākums" at bounding box center [65, 56] width 108 height 20
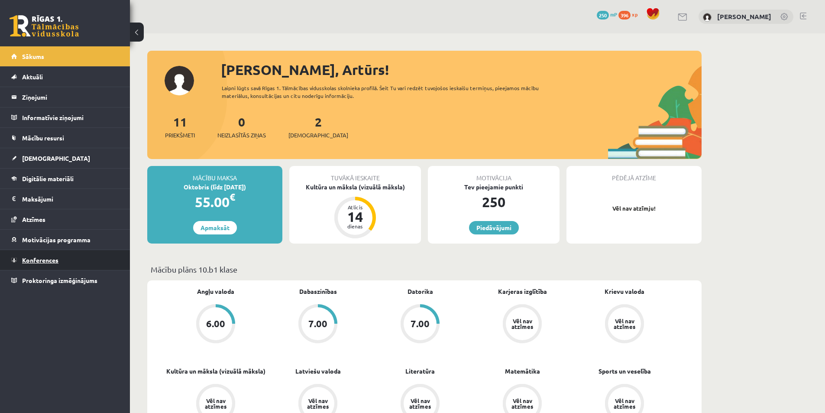
click at [38, 262] on span "Konferences" at bounding box center [40, 260] width 36 height 8
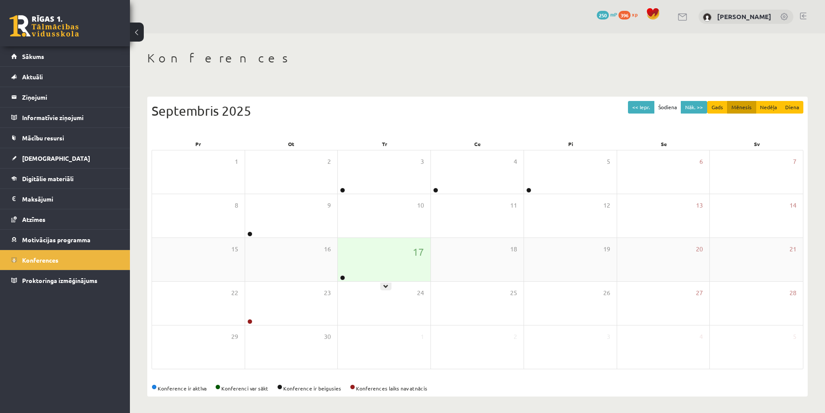
click at [360, 267] on div "17" at bounding box center [384, 259] width 93 height 43
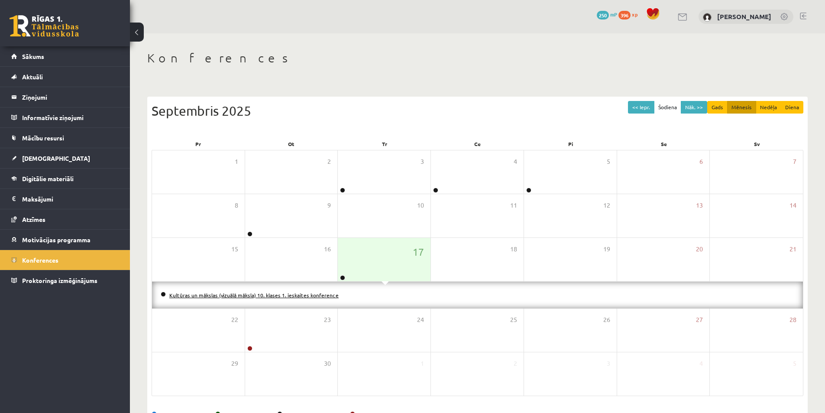
click at [258, 292] on link "Kultūras un mākslas (vizuālā māksla) 10. klases 1. ieskaites konference" at bounding box center [253, 294] width 169 height 7
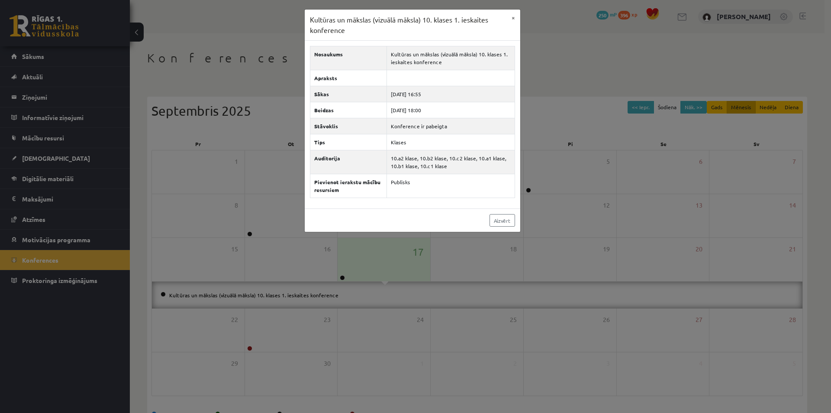
click at [66, 65] on div "Kultūras un mākslas (vizuālā māksla) 10. klases 1. ieskaites konference × Nosau…" at bounding box center [415, 206] width 831 height 413
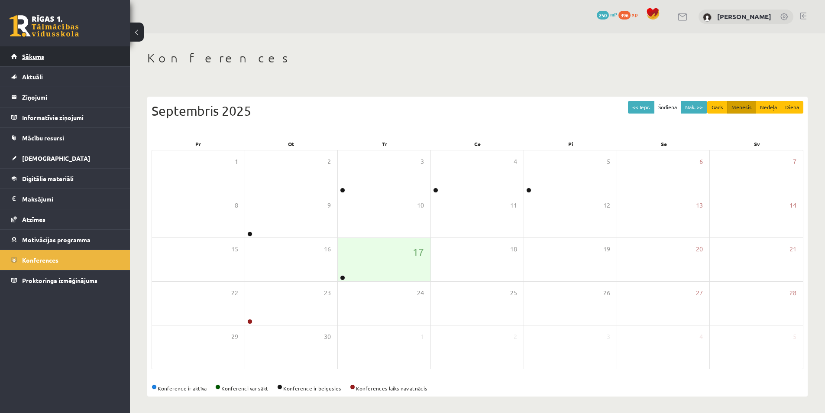
click at [40, 53] on span "Sākums" at bounding box center [33, 56] width 22 height 8
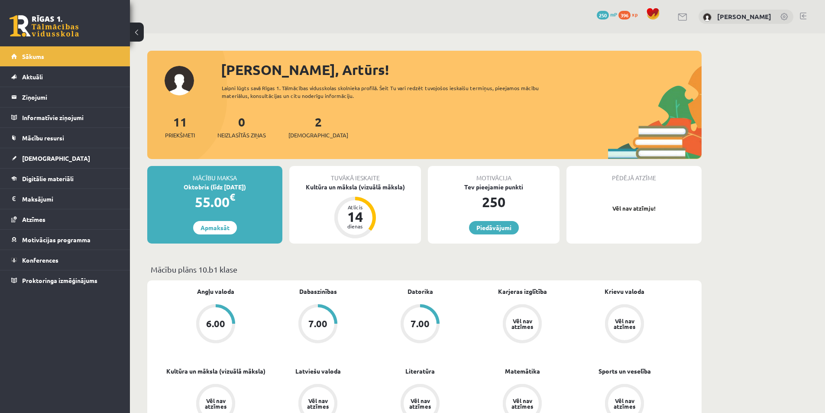
drag, startPoint x: 791, startPoint y: 183, endPoint x: 663, endPoint y: 159, distance: 129.9
click at [28, 262] on span "Konferences" at bounding box center [40, 260] width 36 height 8
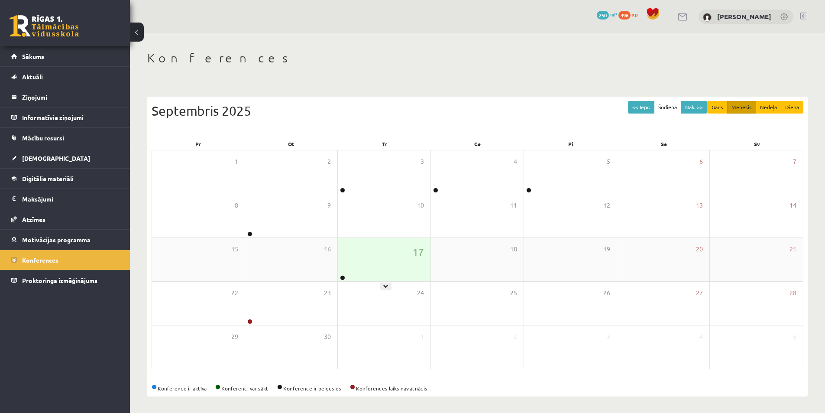
click at [405, 273] on div "17" at bounding box center [384, 259] width 93 height 43
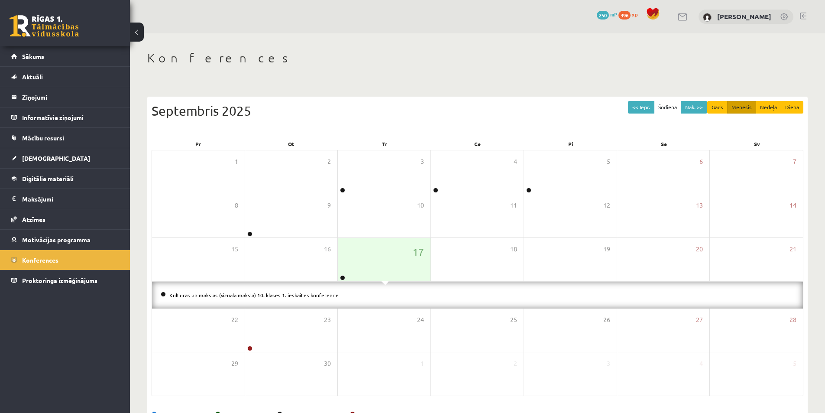
click at [275, 295] on link "Kultūras un mākslas (vizuālā māksla) 10. klases 1. ieskaites konference" at bounding box center [253, 294] width 169 height 7
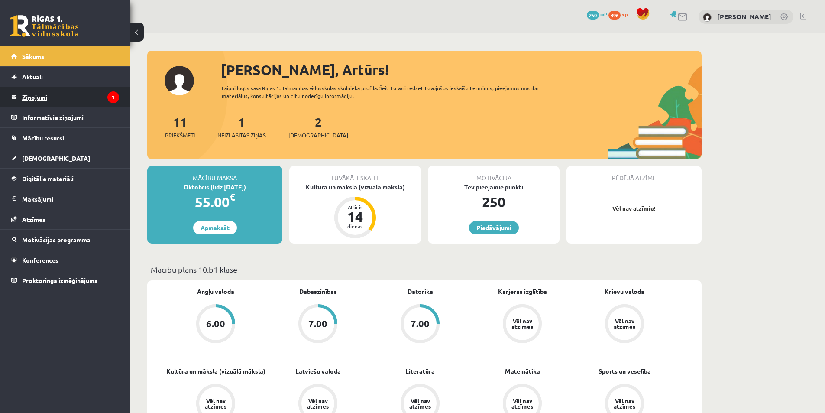
click at [58, 95] on legend "Ziņojumi 1" at bounding box center [70, 97] width 97 height 20
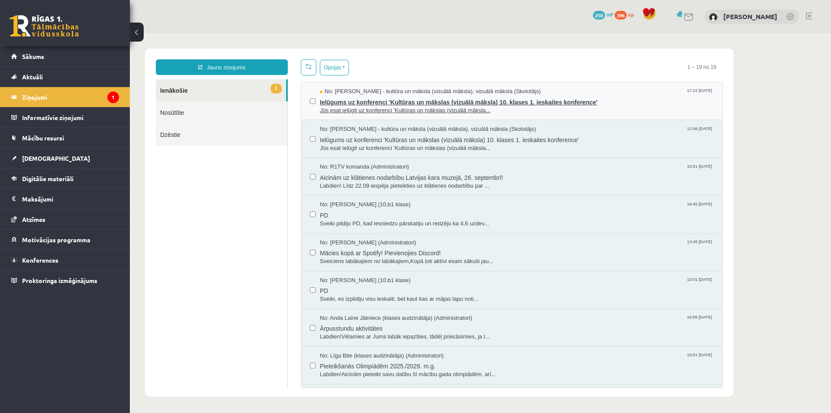
click at [406, 100] on span "Ielūgums uz konferenci 'Kultūras un mākslas (vizuālā māksla) 10. klases 1. iesk…" at bounding box center [517, 101] width 394 height 11
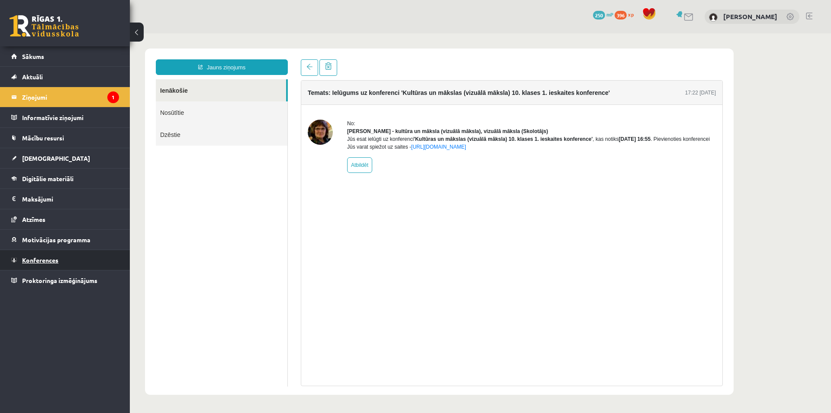
click at [42, 258] on span "Konferences" at bounding box center [40, 260] width 36 height 8
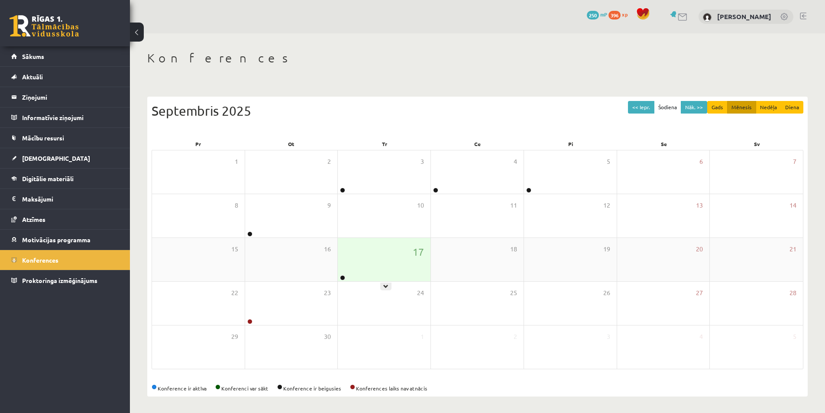
click at [373, 262] on div "17" at bounding box center [384, 259] width 93 height 43
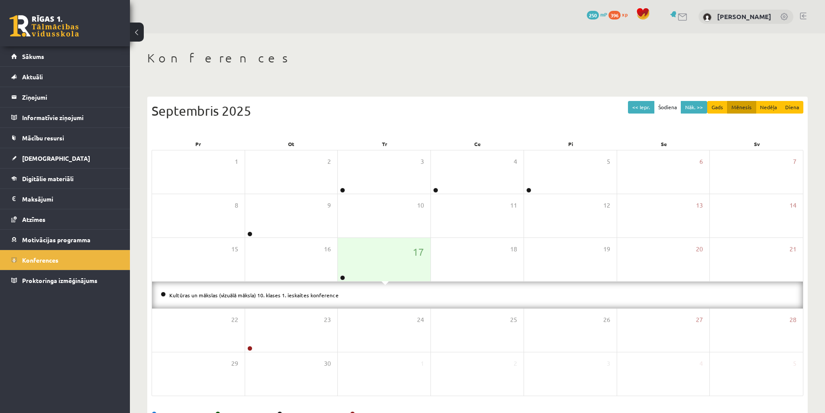
click at [278, 297] on li "Kultūras un mākslas (vizuālā māksla) 10. klases 1. ieskaites konference" at bounding box center [477, 295] width 633 height 10
click at [285, 295] on link "Kultūras un mākslas (vizuālā māksla) 10. klases 1. ieskaites konference" at bounding box center [253, 294] width 169 height 7
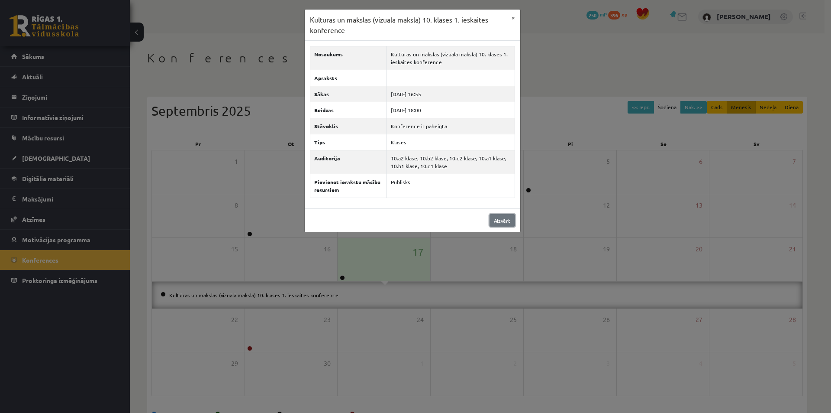
click at [501, 220] on link "Aizvērt" at bounding box center [503, 220] width 26 height 13
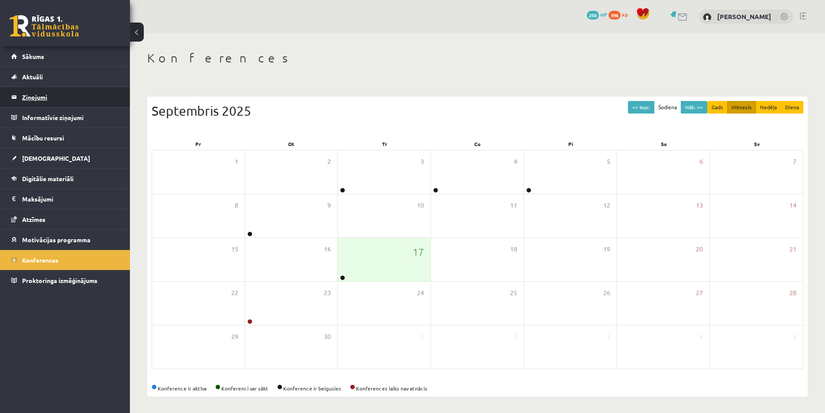
click at [35, 93] on legend "Ziņojumi 1" at bounding box center [70, 97] width 97 height 20
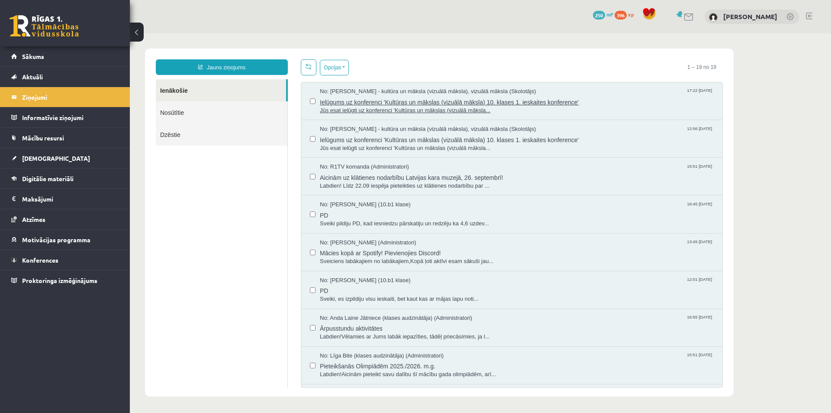
click at [378, 99] on span "Ielūgums uz konferenci 'Kultūras un mākslas (vizuālā māksla) 10. klases 1. iesk…" at bounding box center [517, 101] width 394 height 11
click at [41, 259] on span "Konferences" at bounding box center [40, 260] width 36 height 8
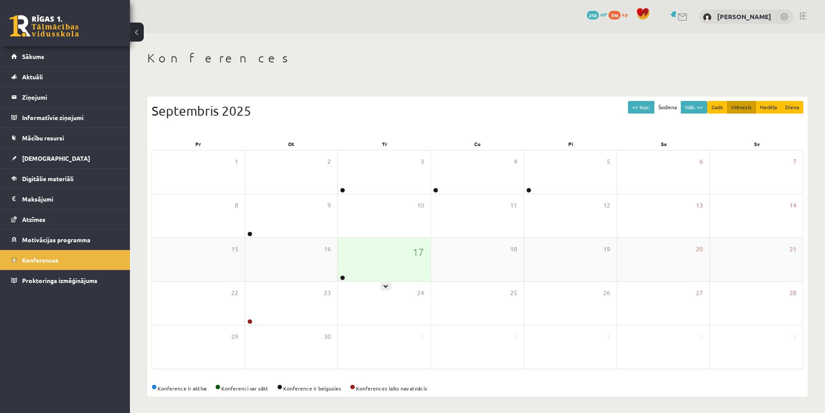
click at [347, 255] on div "17" at bounding box center [384, 259] width 93 height 43
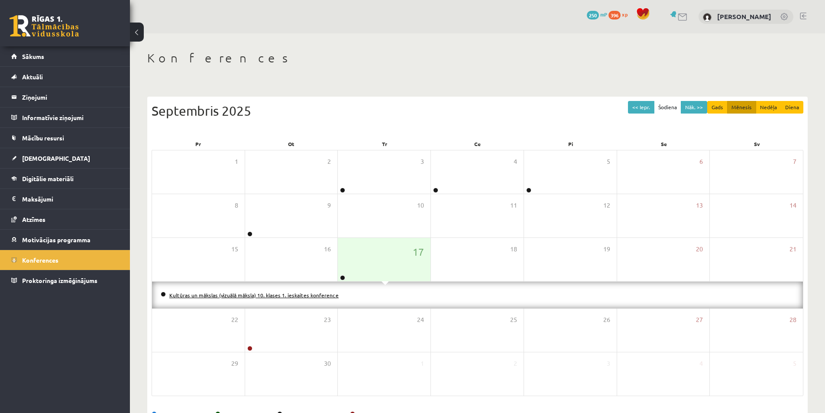
click at [316, 291] on link "Kultūras un mākslas (vizuālā māksla) 10. klases 1. ieskaites konference" at bounding box center [253, 294] width 169 height 7
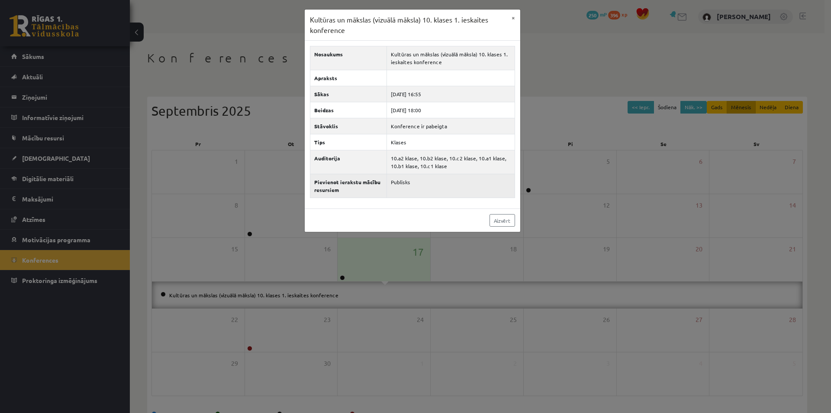
click at [418, 185] on td "Publisks" at bounding box center [451, 186] width 128 height 24
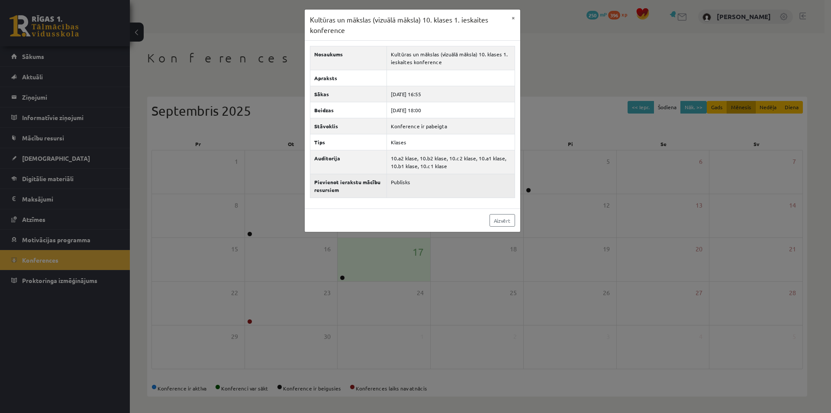
click at [401, 183] on td "Publisks" at bounding box center [451, 186] width 128 height 24
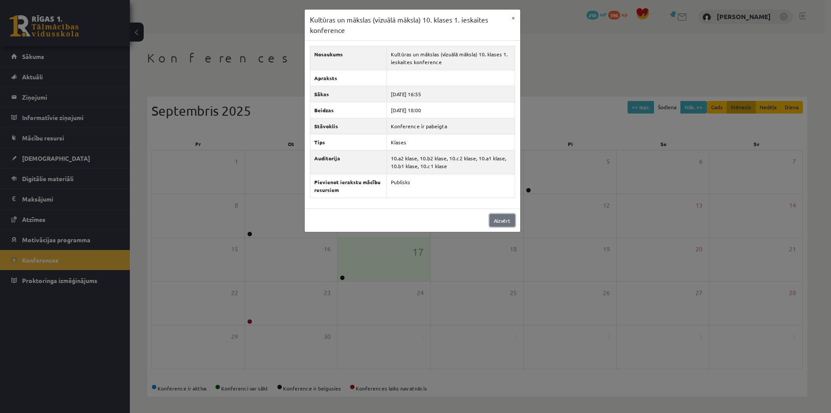
click at [502, 215] on link "Aizvērt" at bounding box center [503, 220] width 26 height 13
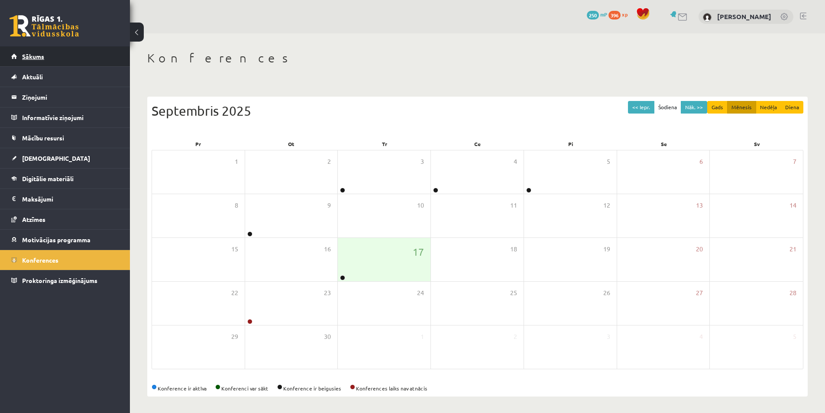
click at [31, 57] on span "Sākums" at bounding box center [33, 56] width 22 height 8
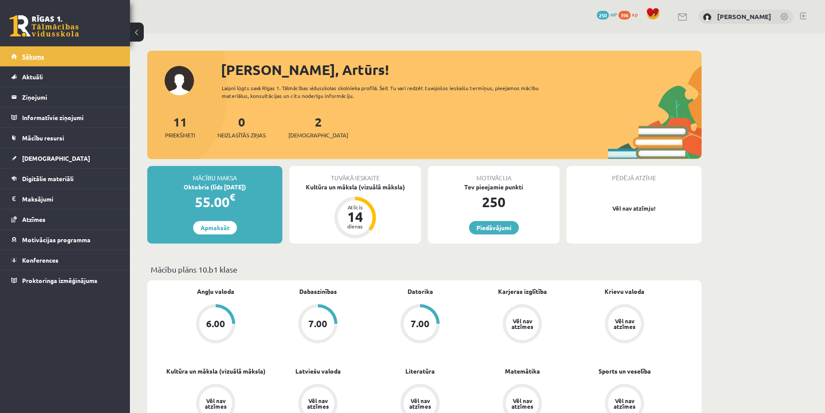
click at [29, 56] on span "Sākums" at bounding box center [33, 56] width 22 height 8
click at [35, 262] on span "Konferences" at bounding box center [40, 260] width 36 height 8
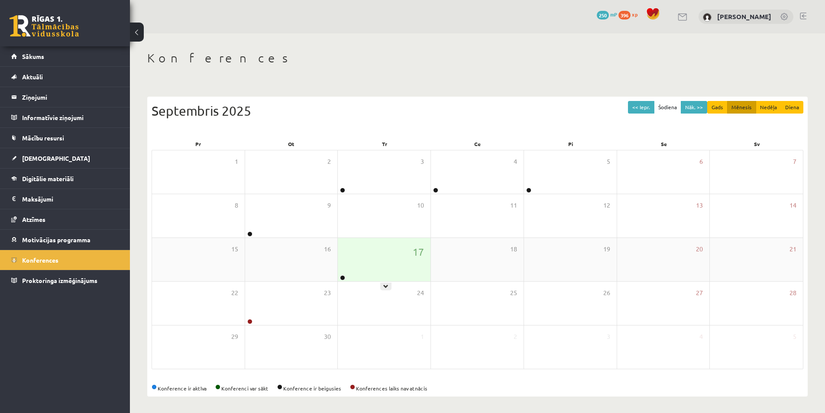
click at [390, 255] on div "17" at bounding box center [384, 259] width 93 height 43
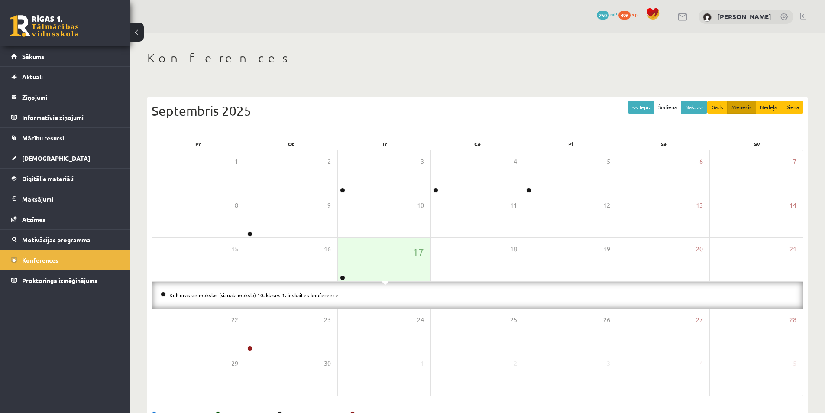
click at [288, 294] on link "Kultūras un mākslas (vizuālā māksla) 10. klases 1. ieskaites konference" at bounding box center [253, 294] width 169 height 7
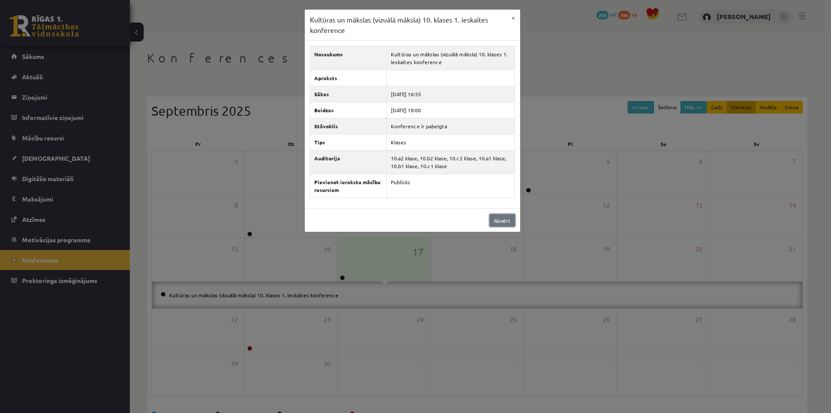
click at [510, 218] on link "Aizvērt" at bounding box center [503, 220] width 26 height 13
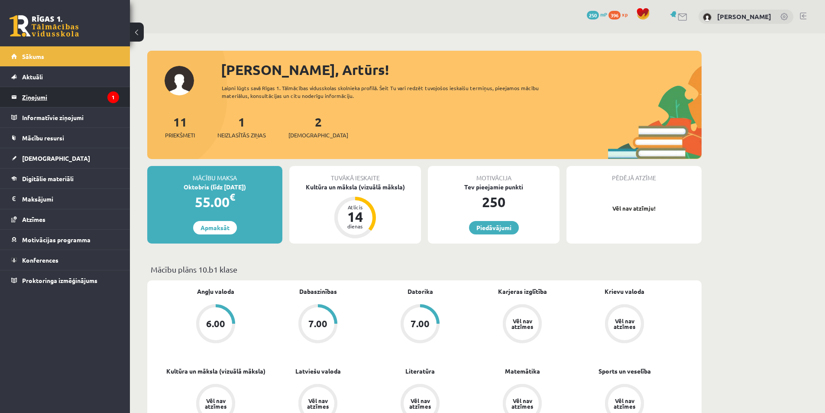
click at [56, 96] on legend "Ziņojumi 1" at bounding box center [70, 97] width 97 height 20
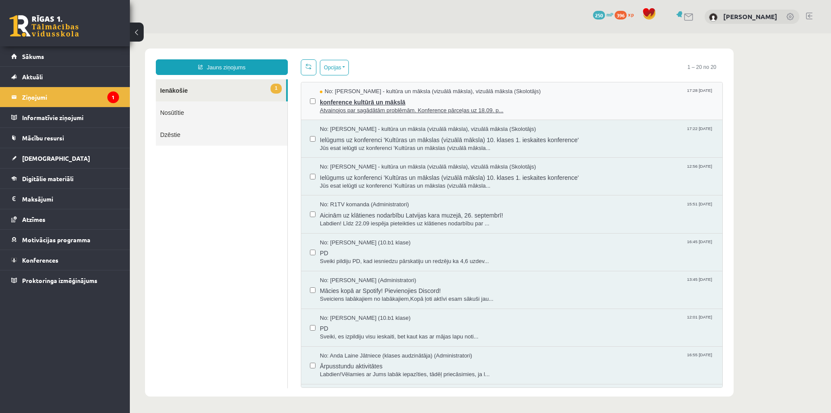
click at [388, 97] on span "konference kultūrā un mākslā" at bounding box center [517, 101] width 394 height 11
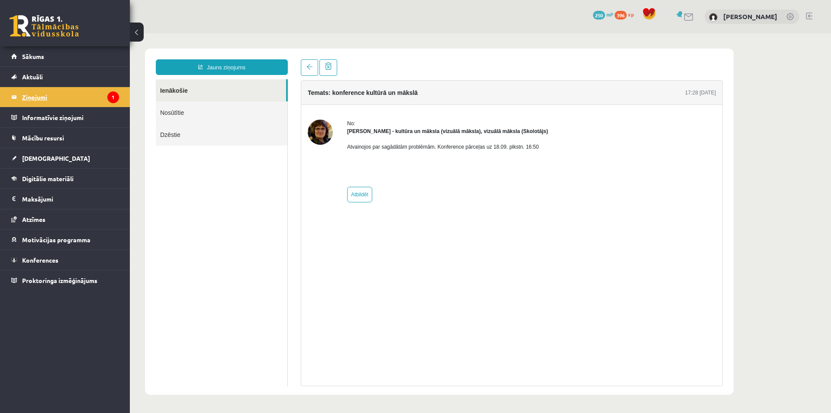
click at [52, 94] on legend "Ziņojumi 1" at bounding box center [70, 97] width 97 height 20
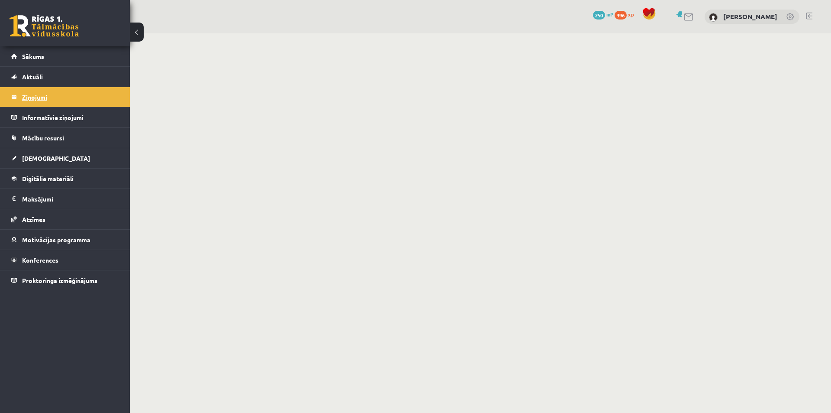
click at [27, 93] on legend "Ziņojumi 1" at bounding box center [70, 97] width 97 height 20
